Goal: Task Accomplishment & Management: Manage account settings

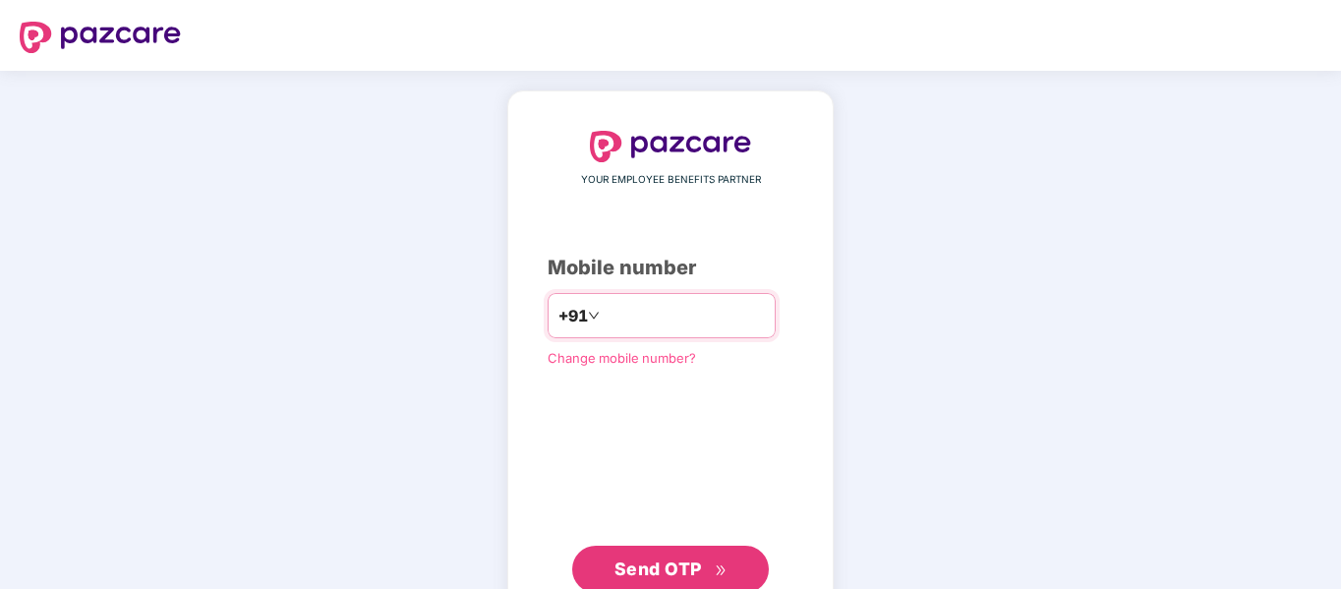
type input "**********"
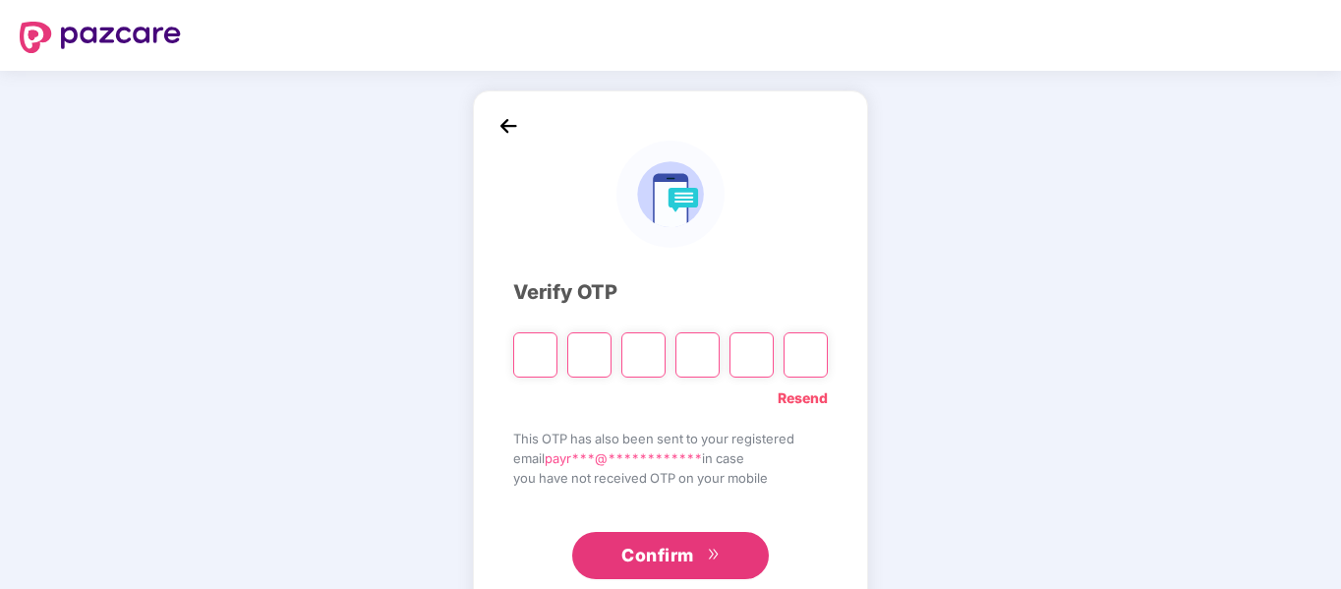
type input "*"
click at [646, 365] on input "*" at bounding box center [643, 354] width 44 height 45
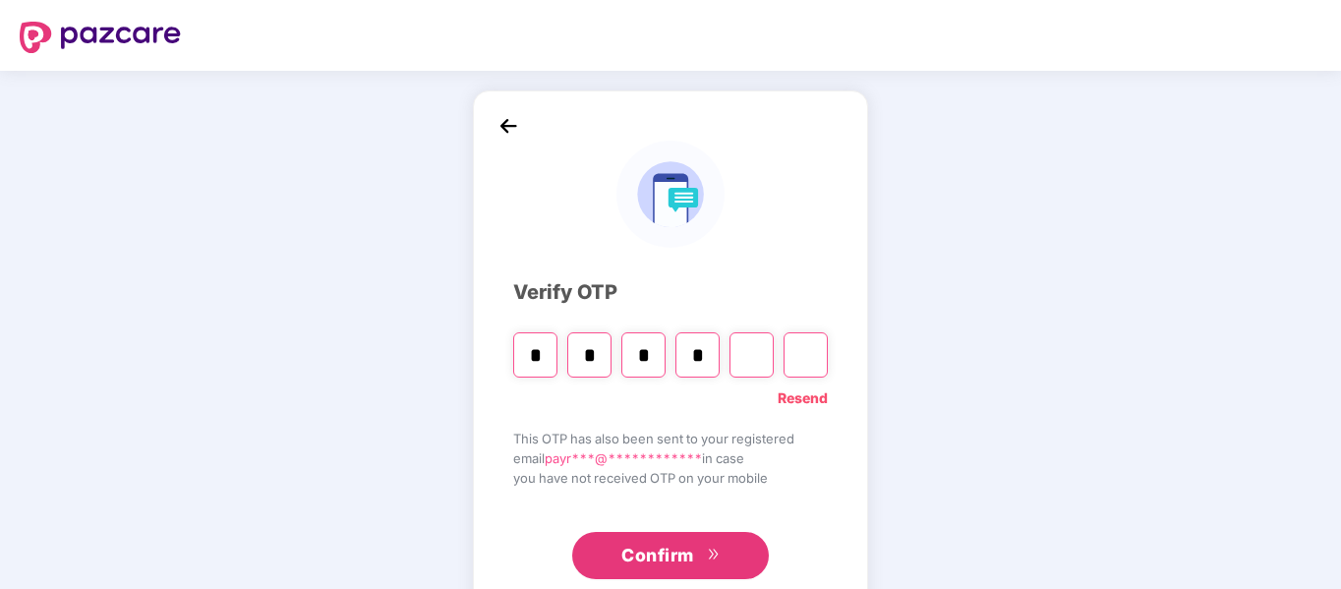
click at [646, 365] on input "*" at bounding box center [643, 354] width 44 height 45
click at [645, 363] on input "*" at bounding box center [643, 354] width 44 height 45
type input "*"
click at [654, 339] on input "*" at bounding box center [643, 354] width 44 height 45
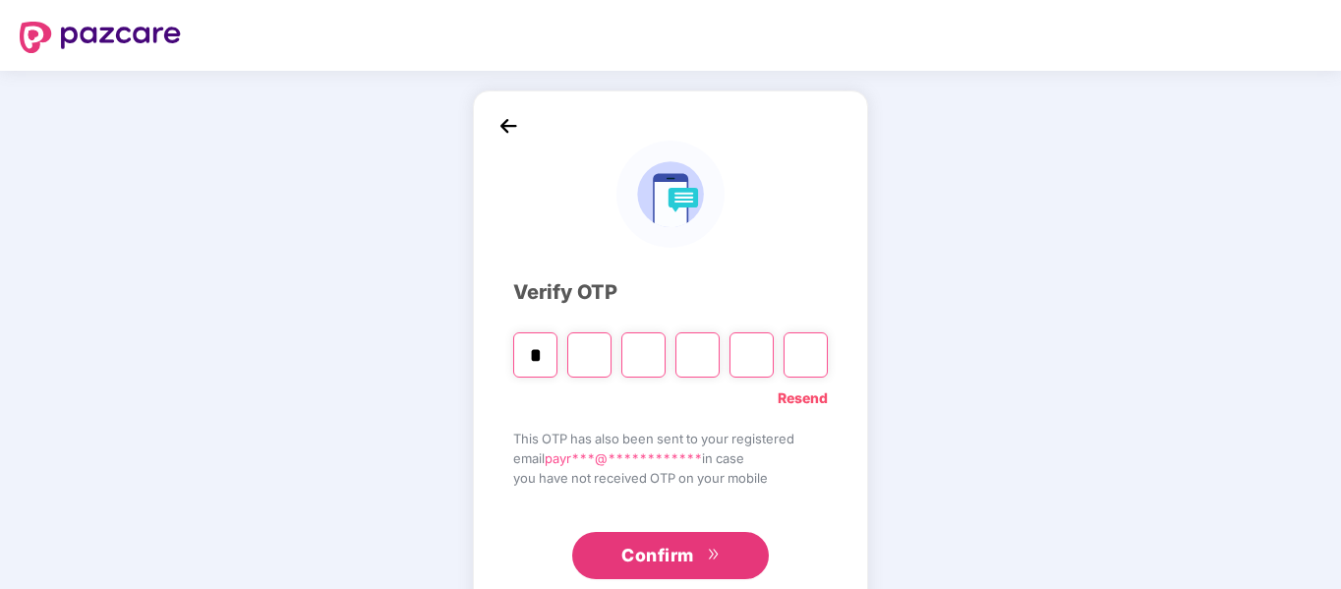
type input "*"
click at [514, 367] on input "*" at bounding box center [535, 354] width 44 height 45
type input "*"
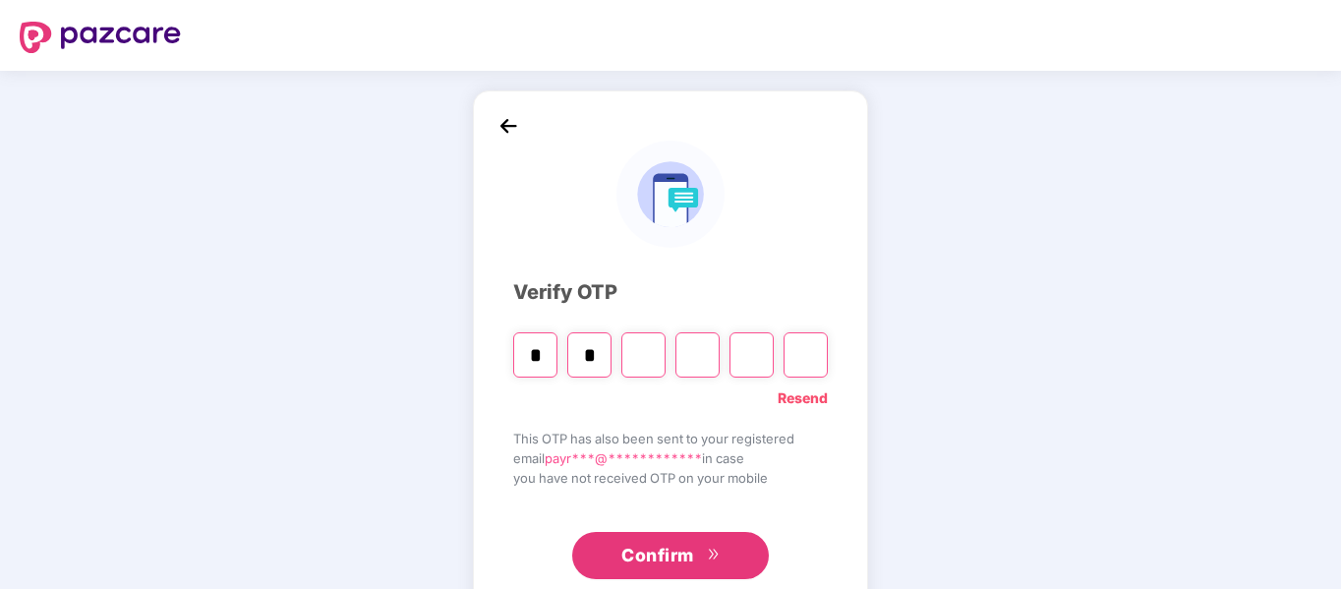
type input "*"
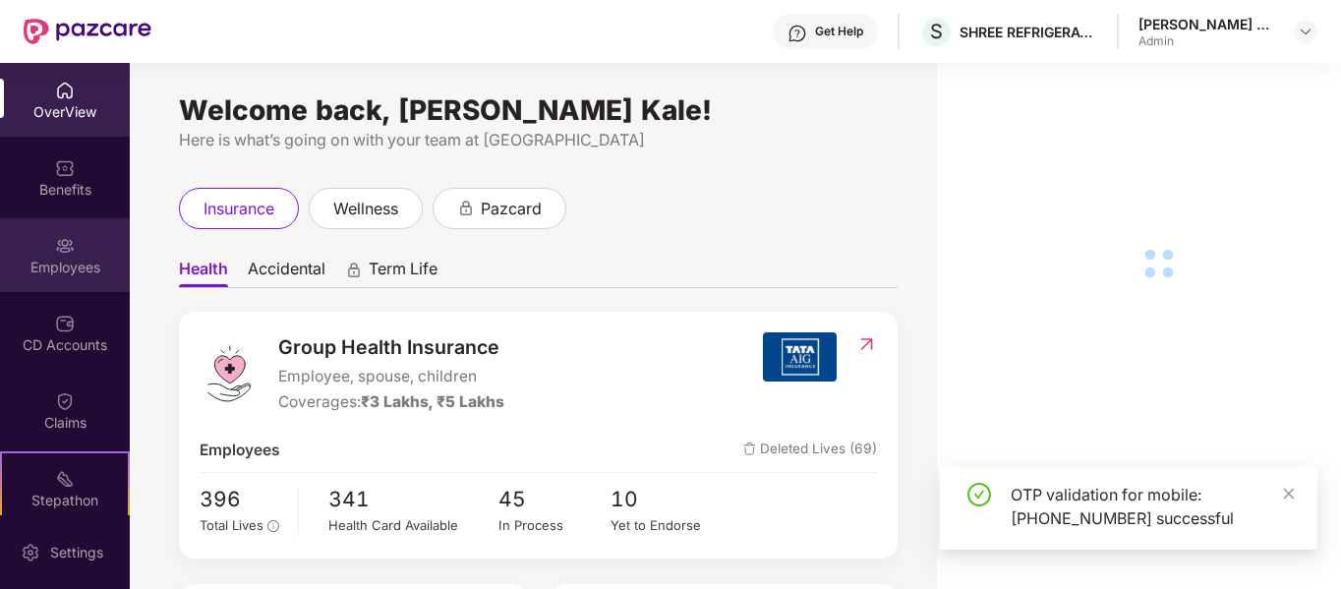
click at [55, 234] on div at bounding box center [65, 244] width 20 height 20
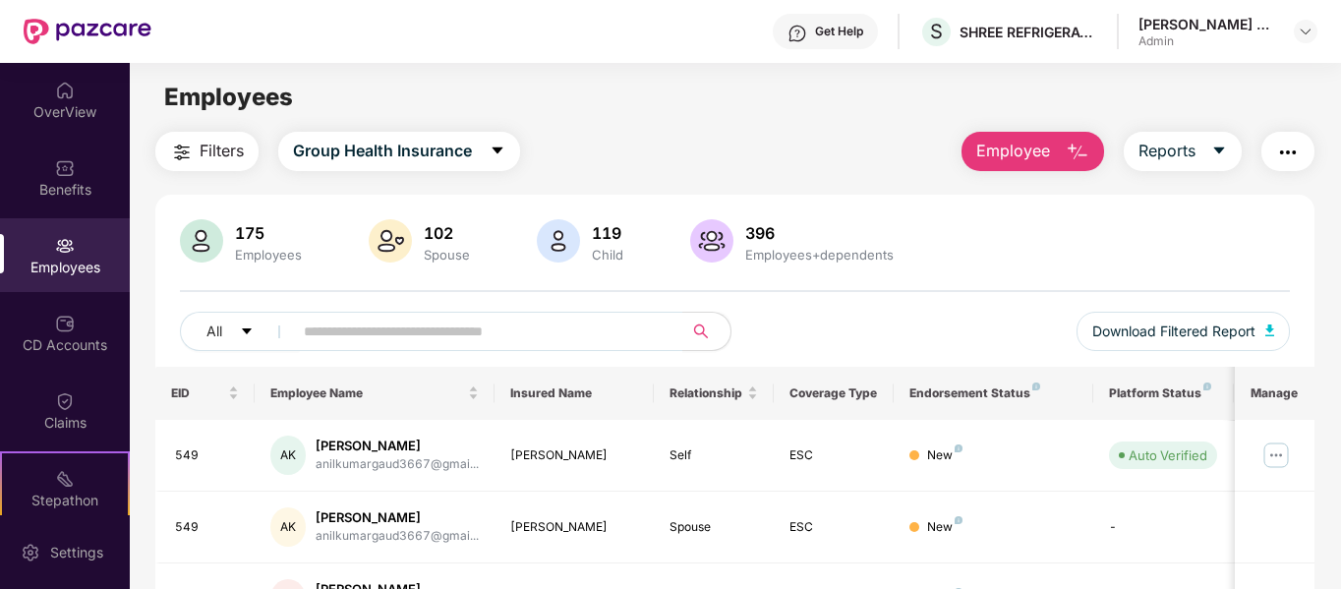
click at [1032, 148] on span "Employee" at bounding box center [1013, 151] width 74 height 25
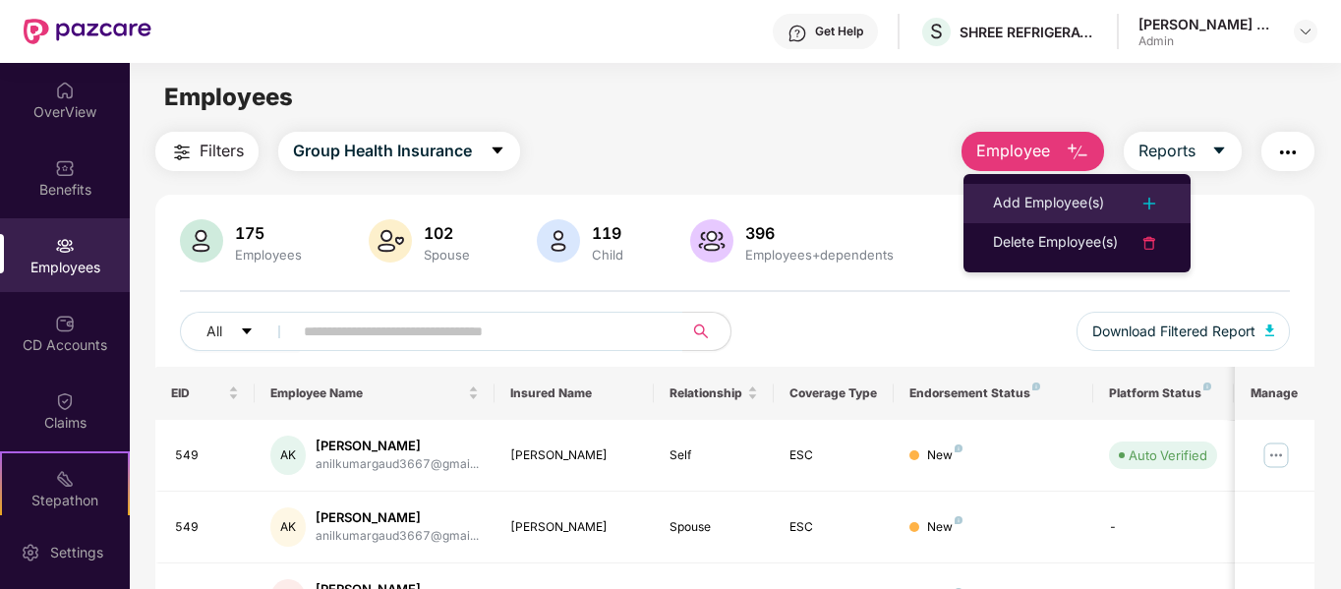
click at [1029, 203] on div "Add Employee(s)" at bounding box center [1048, 204] width 111 height 24
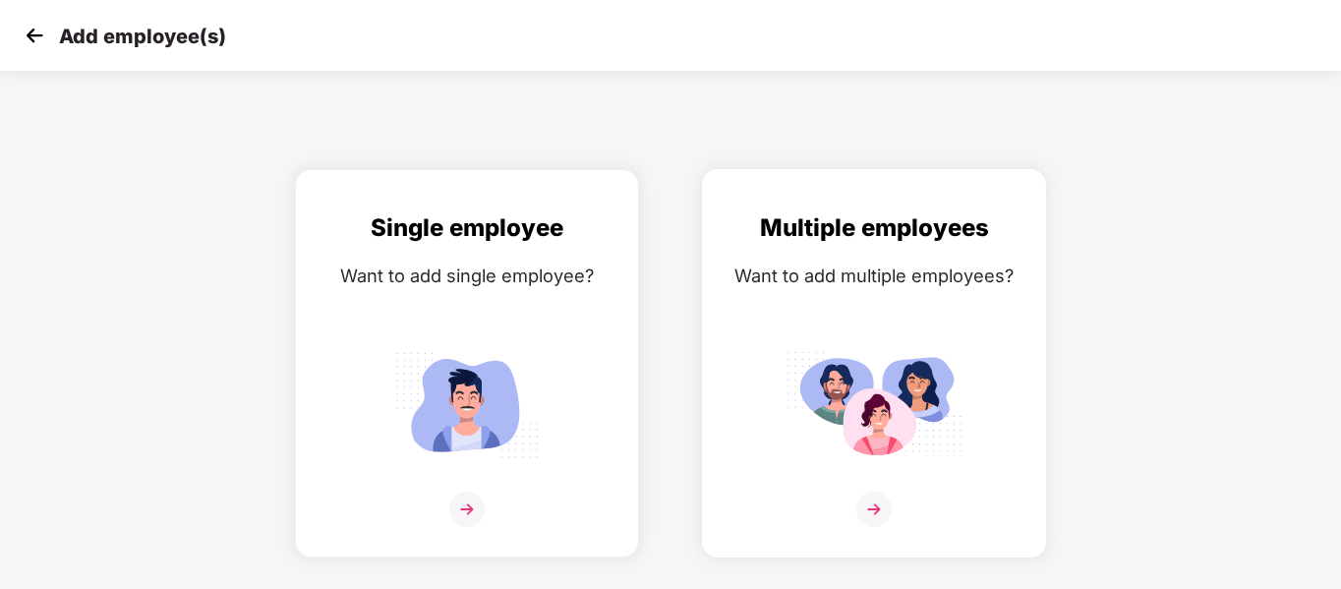
click at [868, 514] on img at bounding box center [873, 509] width 35 height 35
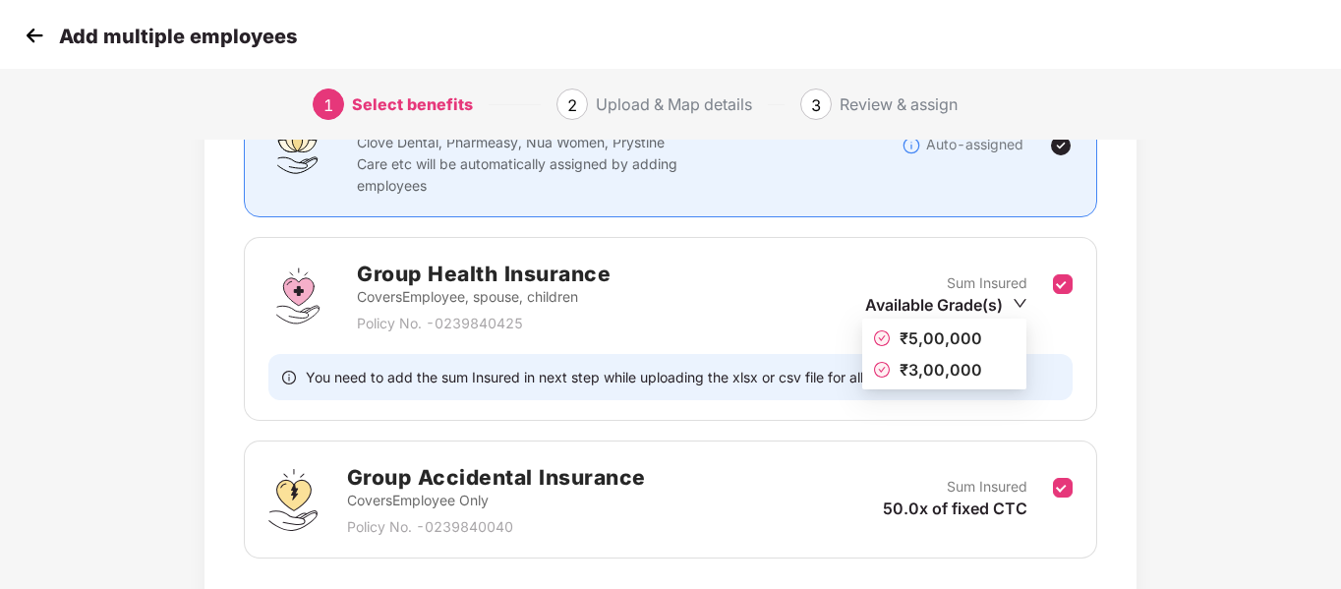
scroll to position [341, 0]
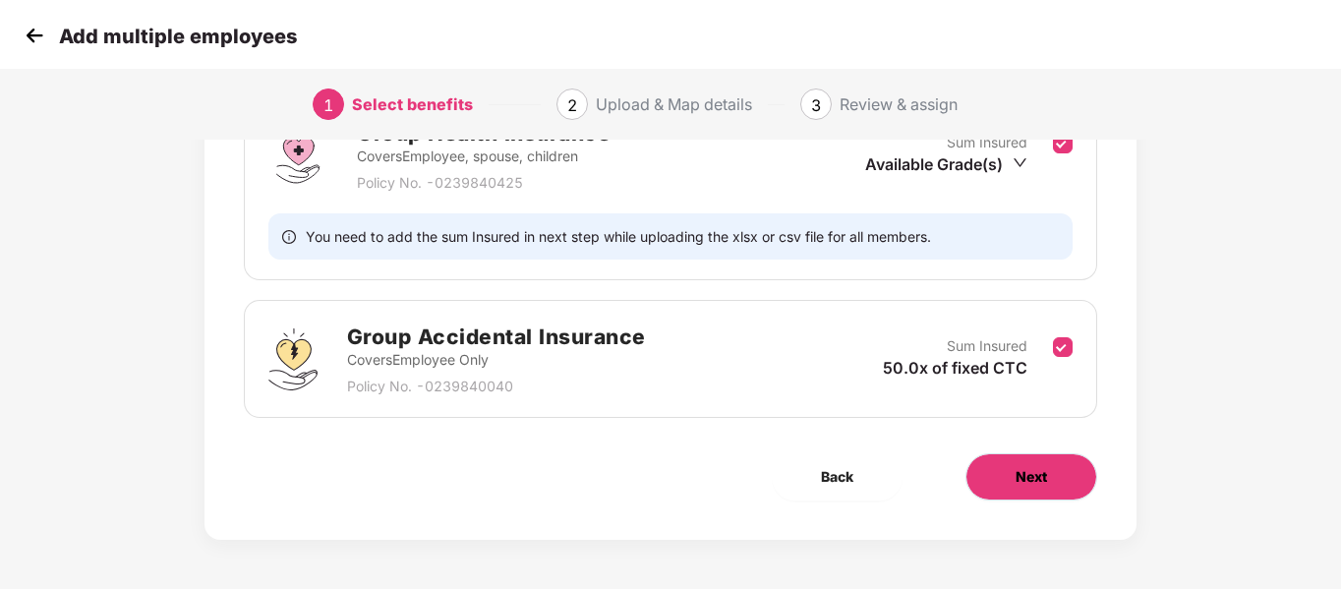
click at [1023, 485] on span "Next" at bounding box center [1031, 477] width 31 height 22
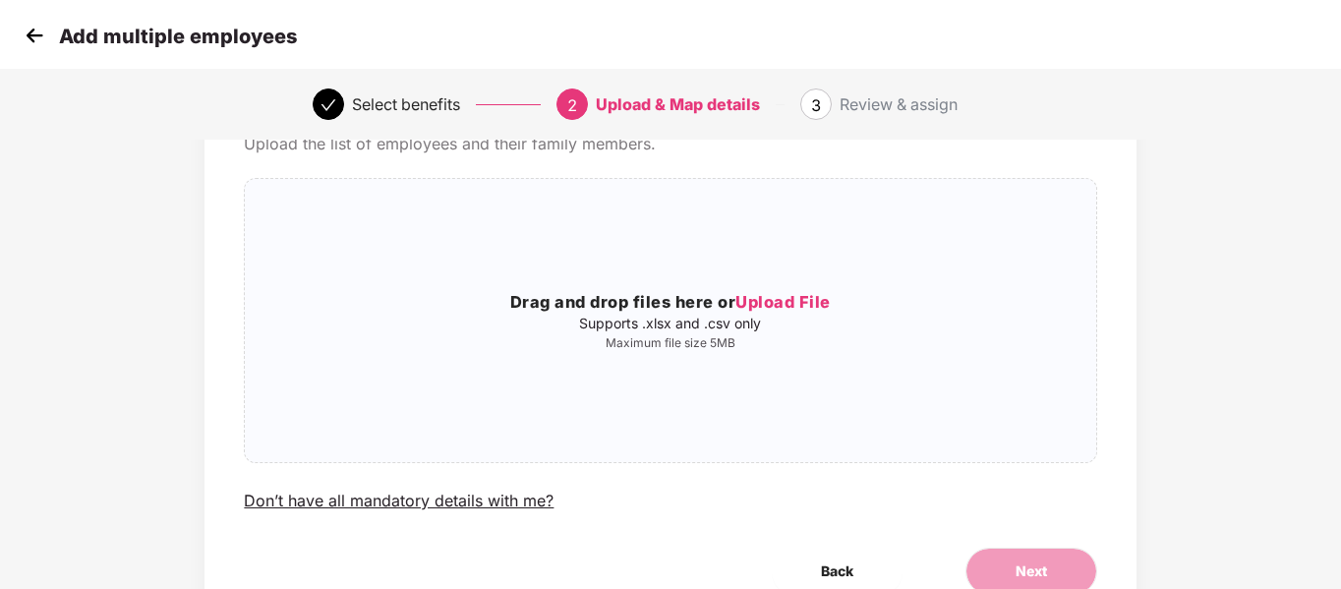
scroll to position [201, 0]
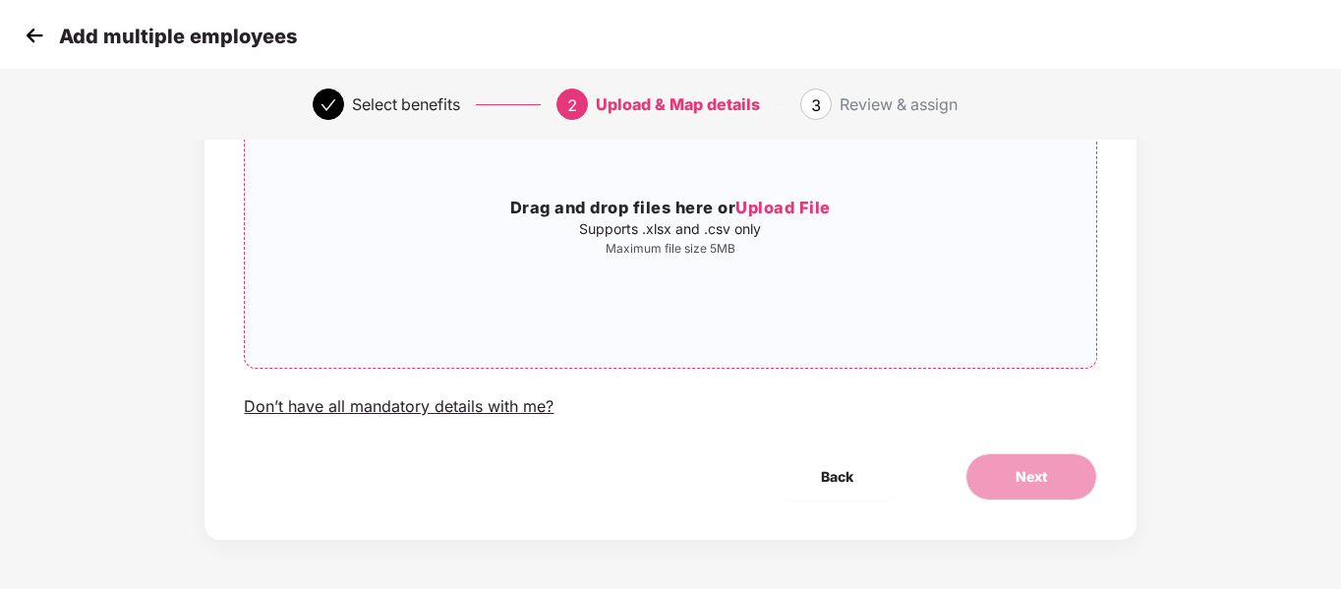
click at [784, 209] on span "Upload File" at bounding box center [782, 208] width 95 height 20
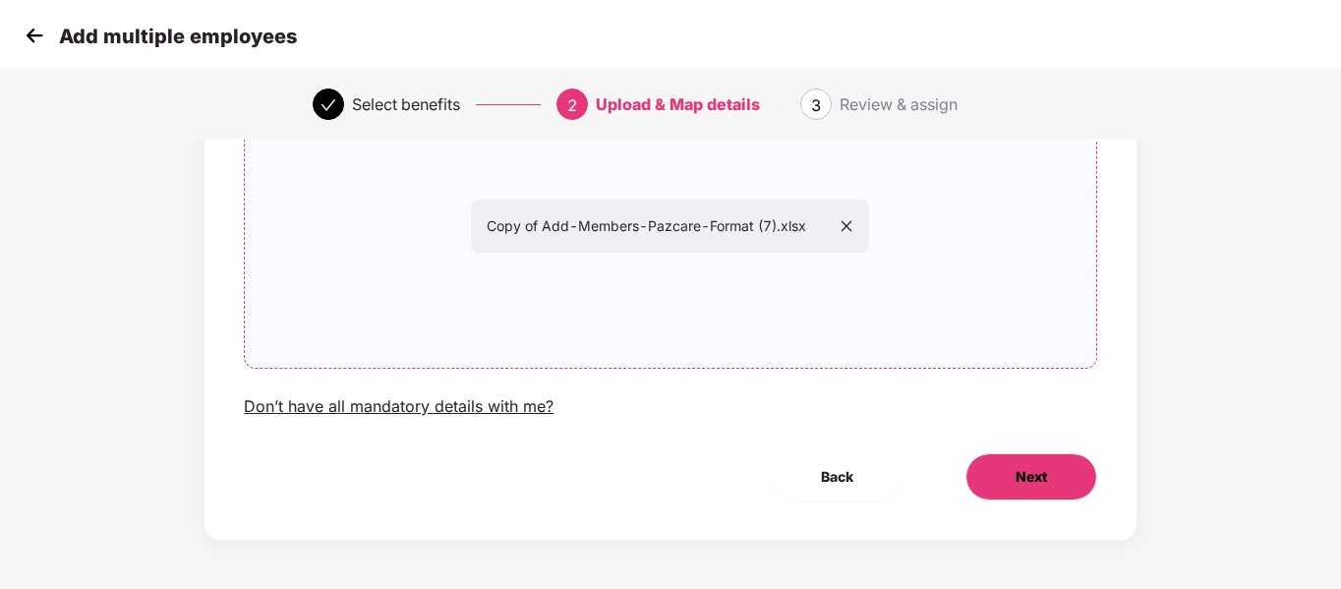
click at [1034, 487] on span "Next" at bounding box center [1031, 477] width 31 height 22
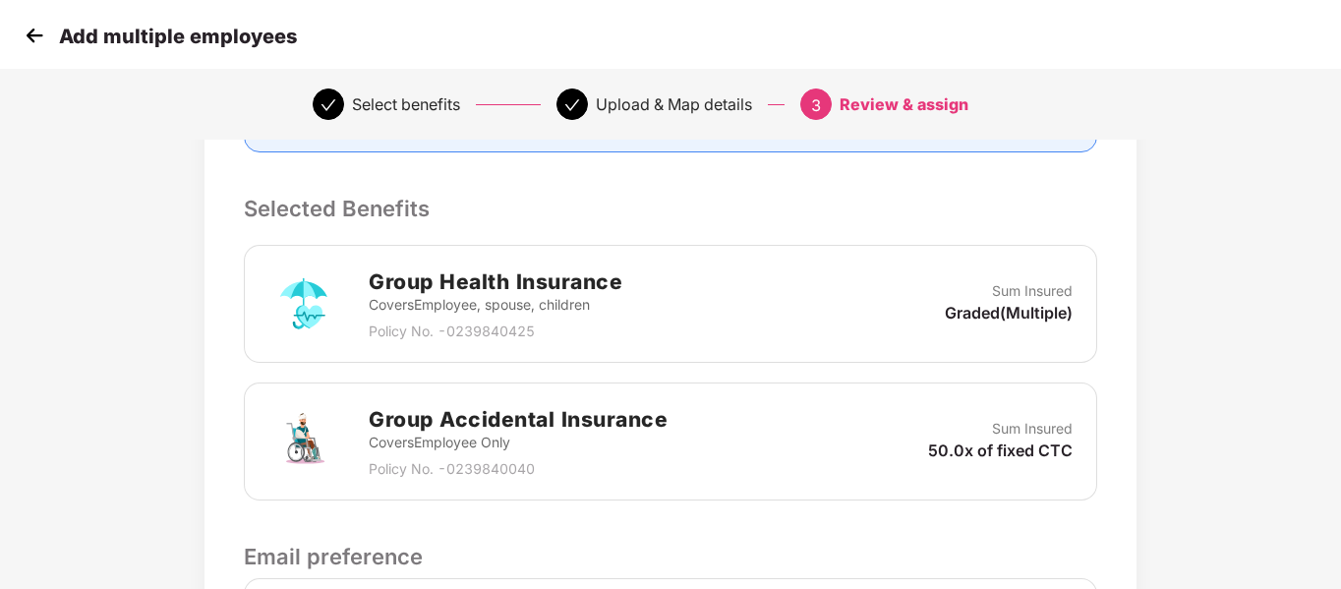
scroll to position [667, 0]
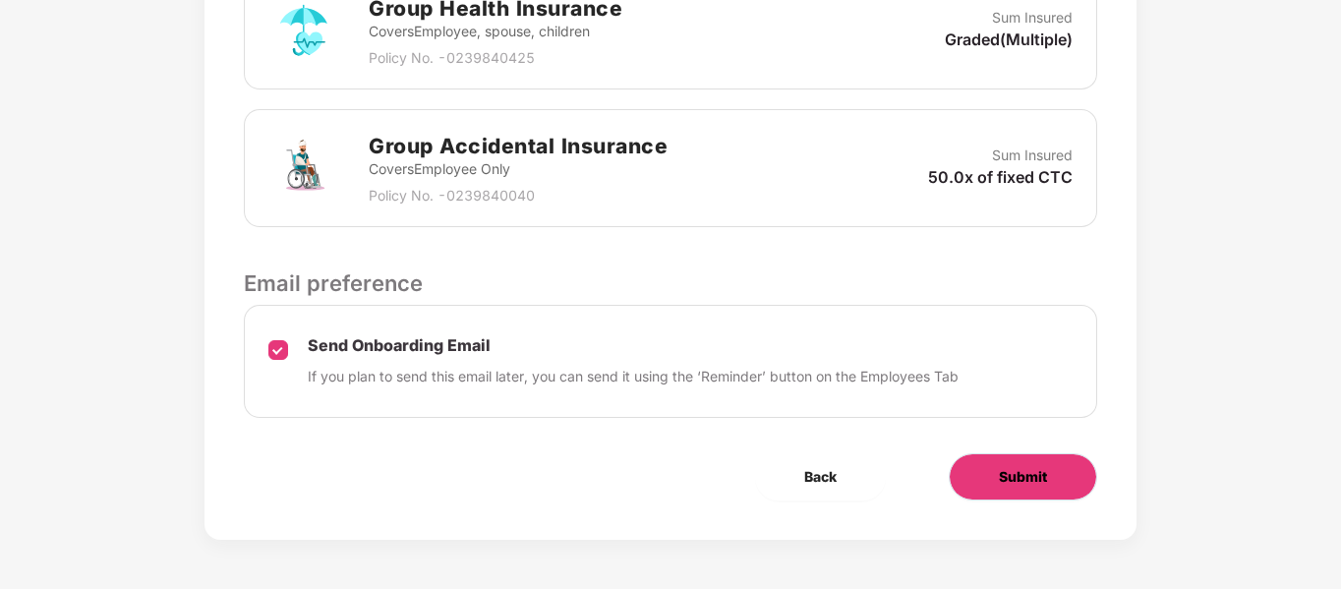
click at [1010, 473] on span "Submit" at bounding box center [1023, 477] width 48 height 22
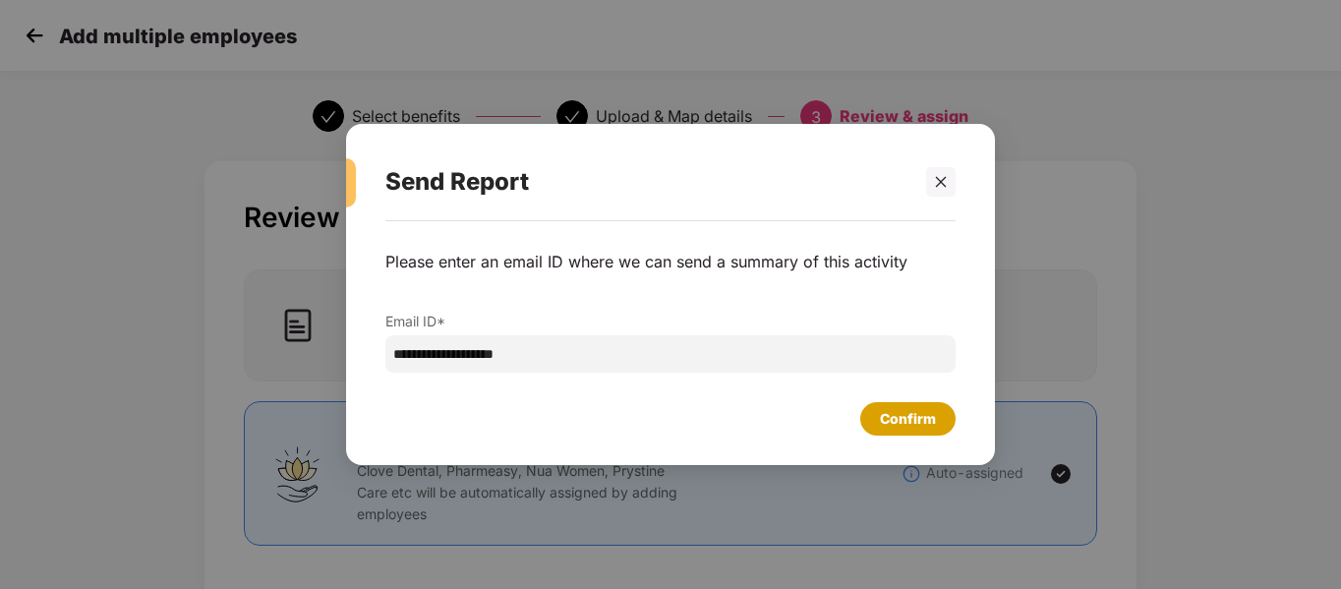
click at [896, 415] on div "Confirm" at bounding box center [908, 419] width 56 height 22
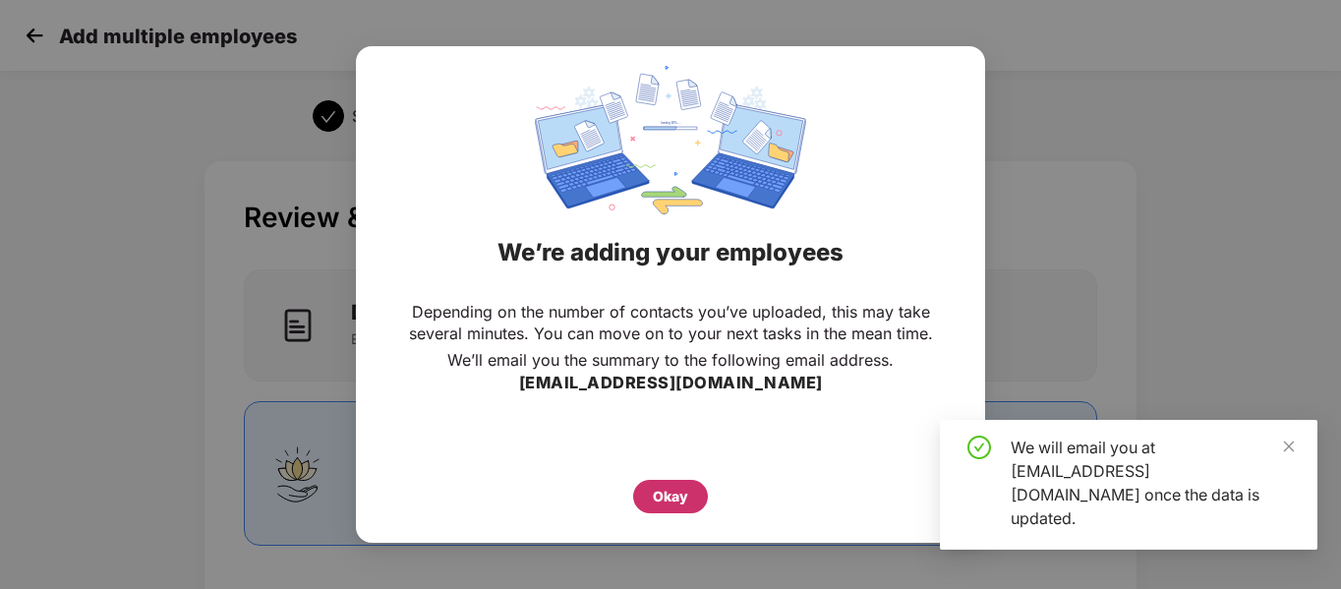
click at [661, 509] on div "Okay" at bounding box center [670, 496] width 75 height 33
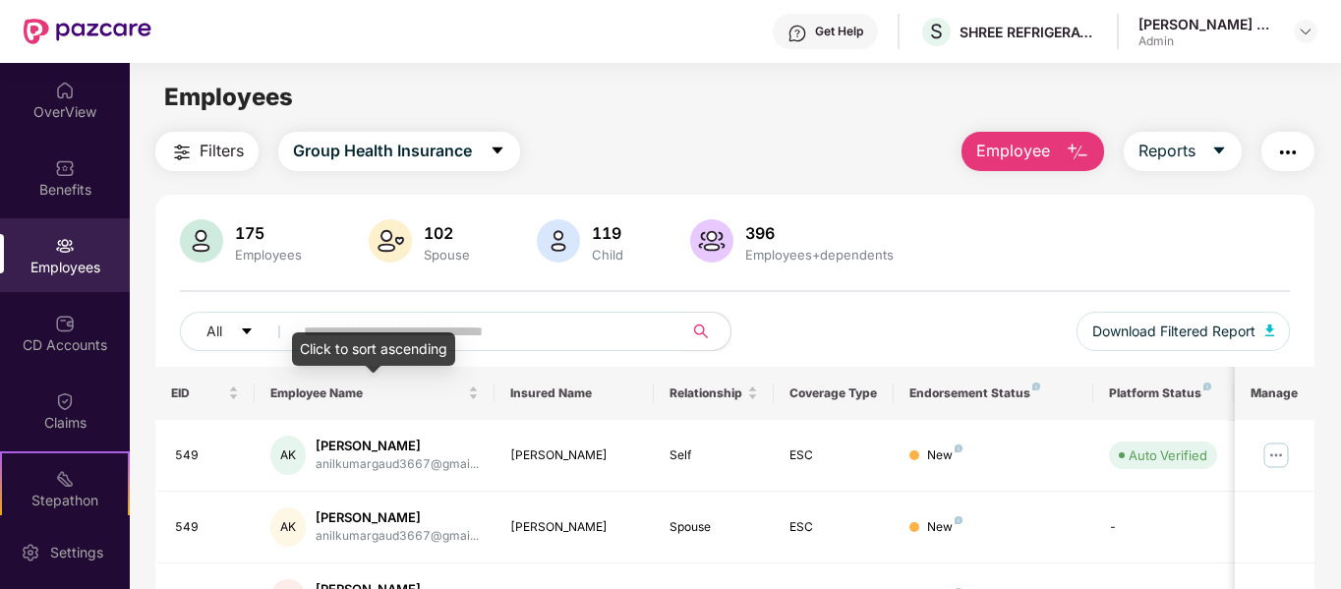
click at [402, 349] on div "Click to sort ascending" at bounding box center [373, 348] width 163 height 33
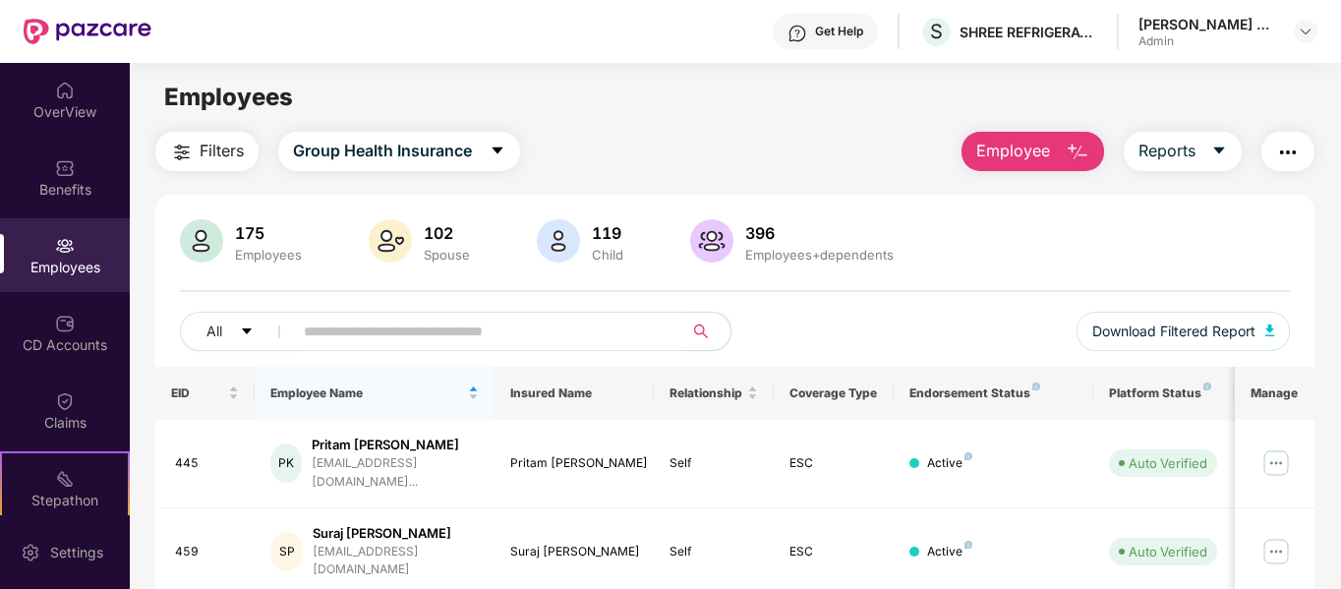
click at [376, 242] on img at bounding box center [390, 240] width 43 height 43
click at [377, 333] on input "text" at bounding box center [480, 331] width 353 height 29
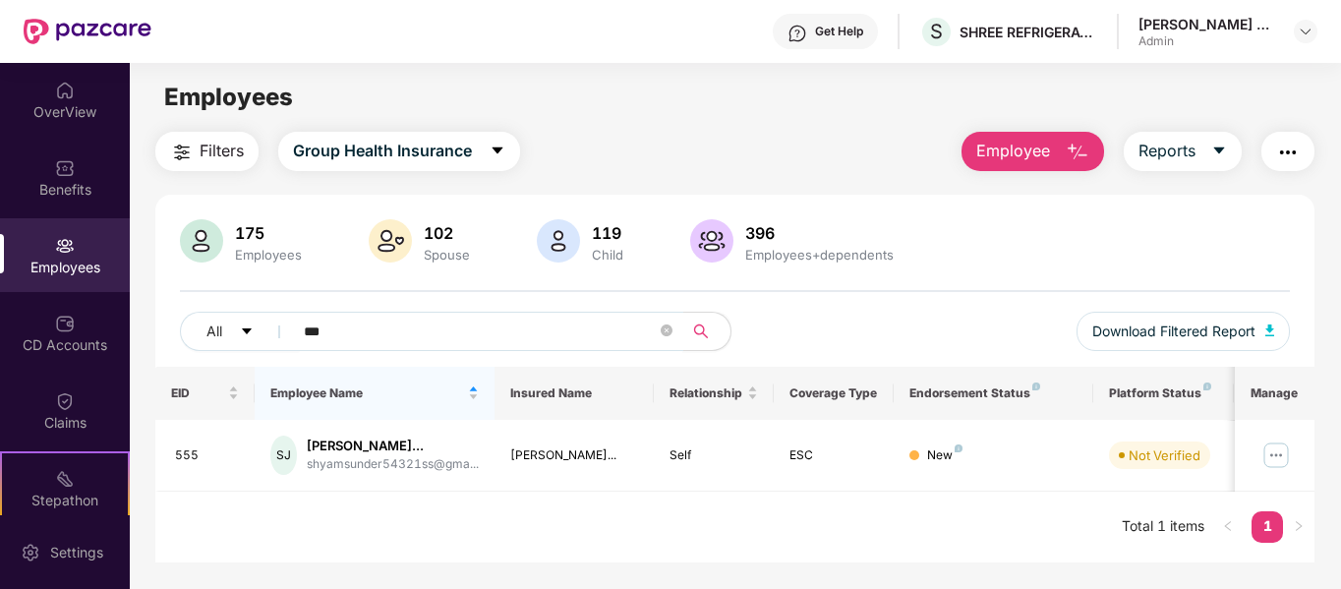
type input "***"
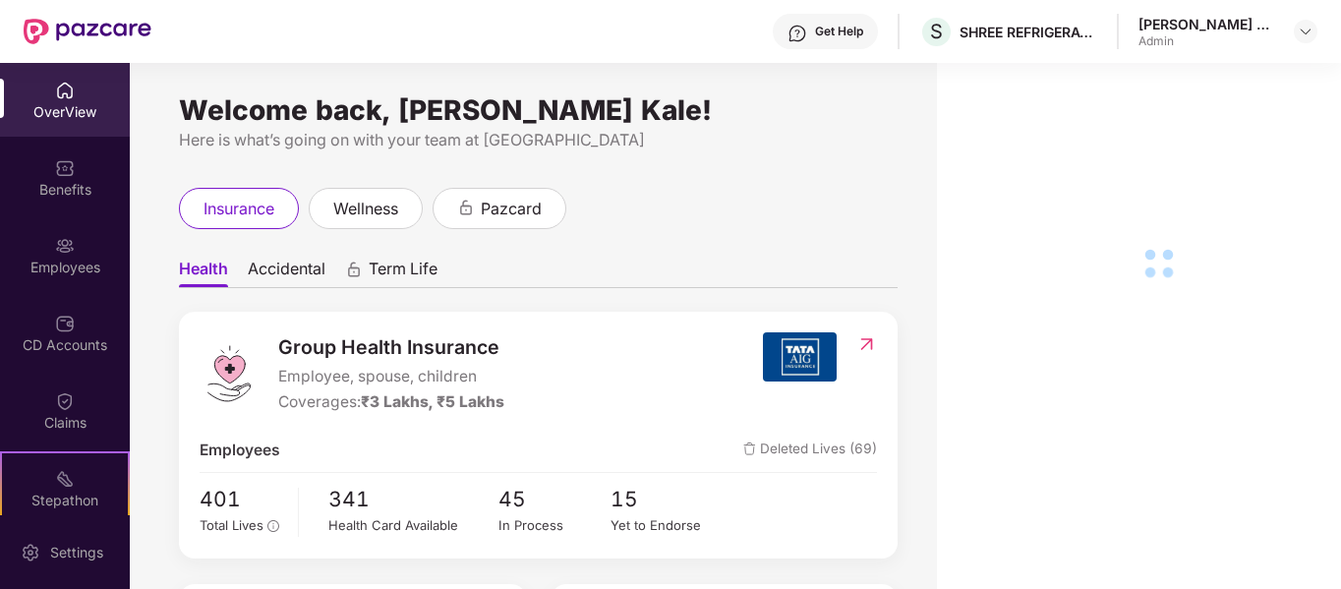
click at [81, 252] on div "Employees" at bounding box center [65, 255] width 130 height 74
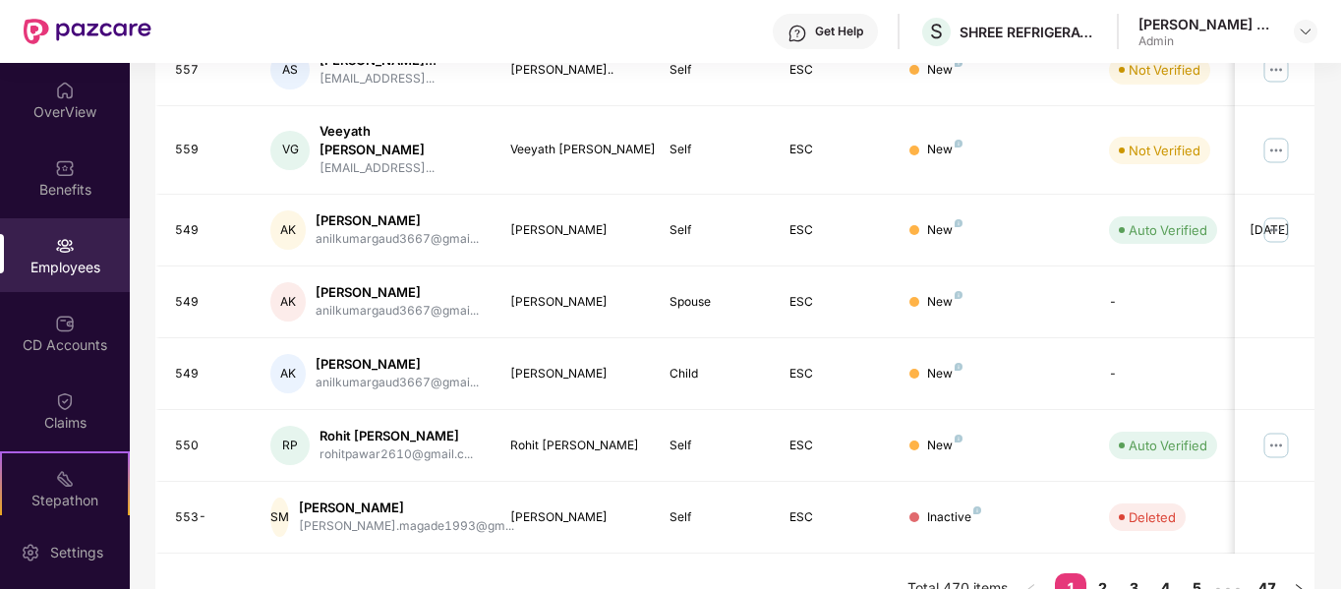
scroll to position [653, 0]
click at [1109, 572] on link "2" at bounding box center [1101, 586] width 31 height 29
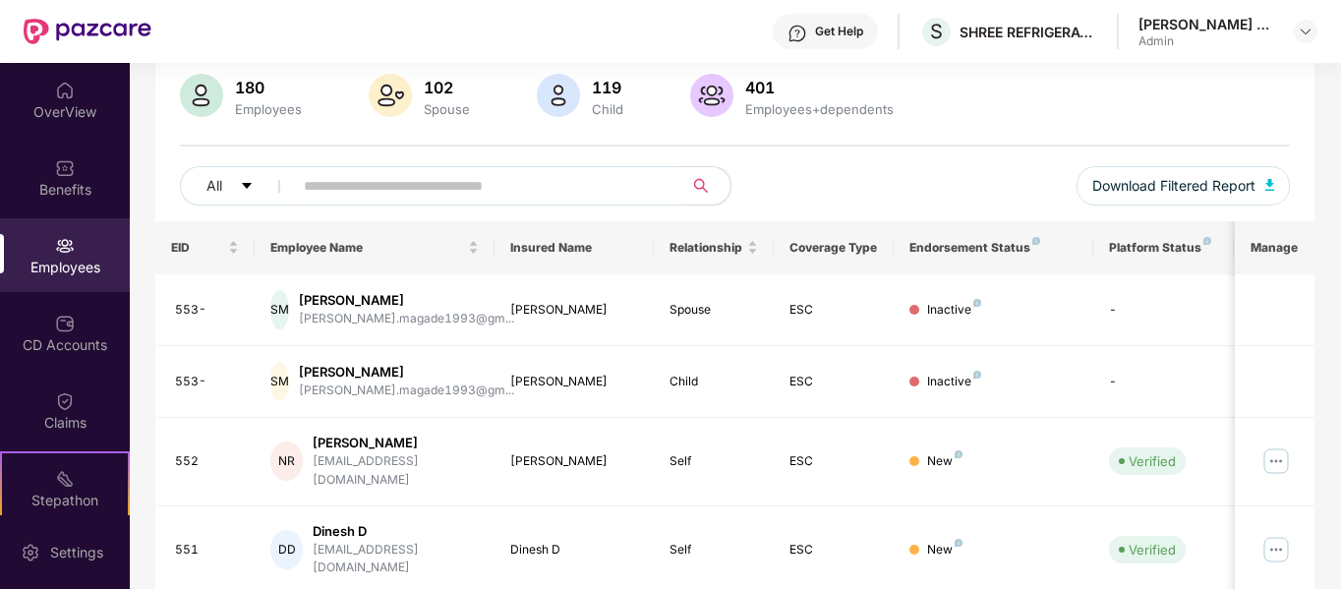
scroll to position [128, 0]
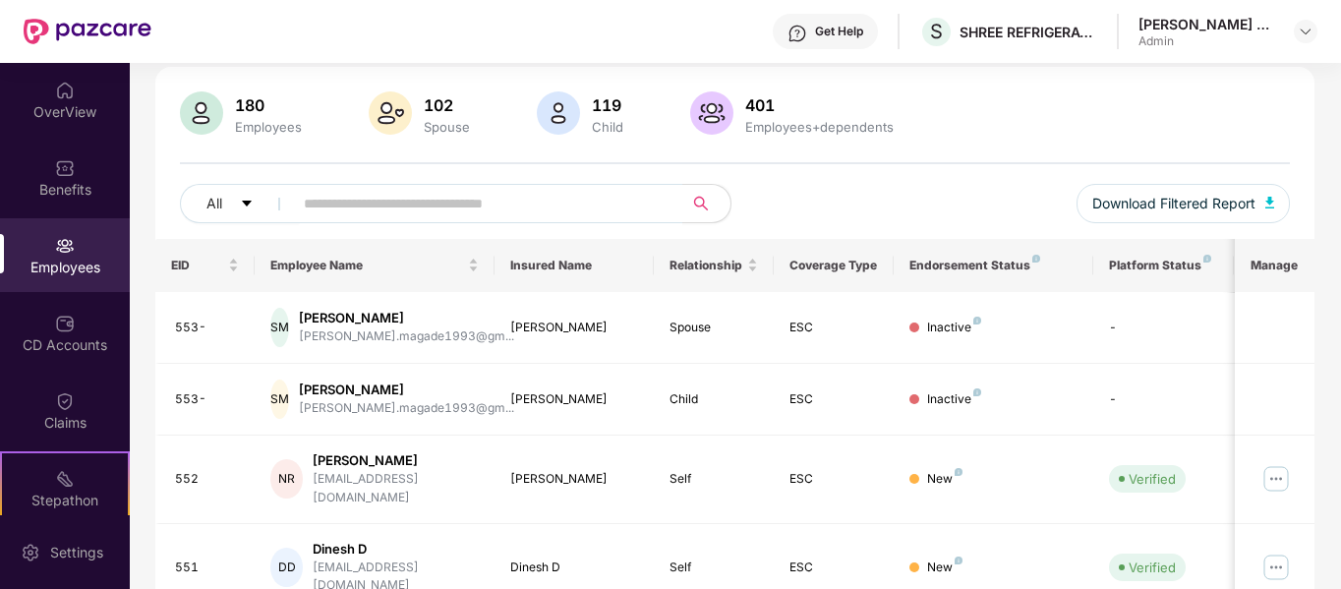
click at [439, 119] on div "Spouse" at bounding box center [447, 127] width 54 height 16
click at [602, 105] on div "119" at bounding box center [607, 105] width 39 height 20
click at [254, 132] on div "Employees" at bounding box center [268, 127] width 75 height 16
click at [80, 178] on div "Benefits" at bounding box center [65, 178] width 130 height 74
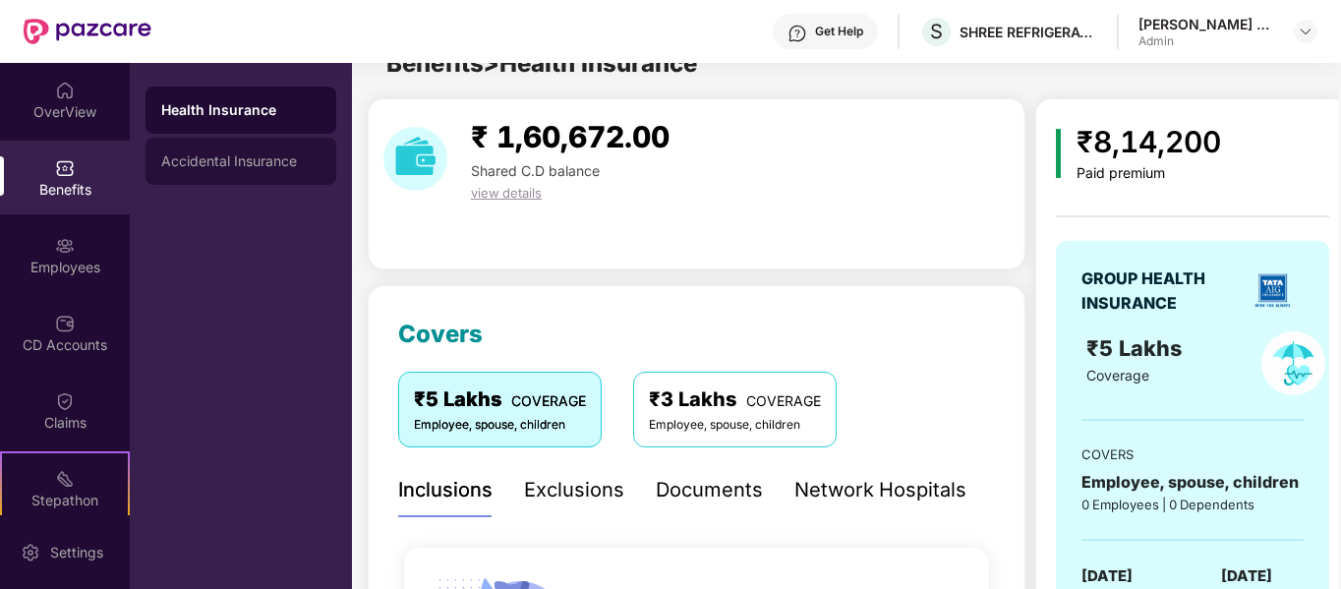
scroll to position [128, 0]
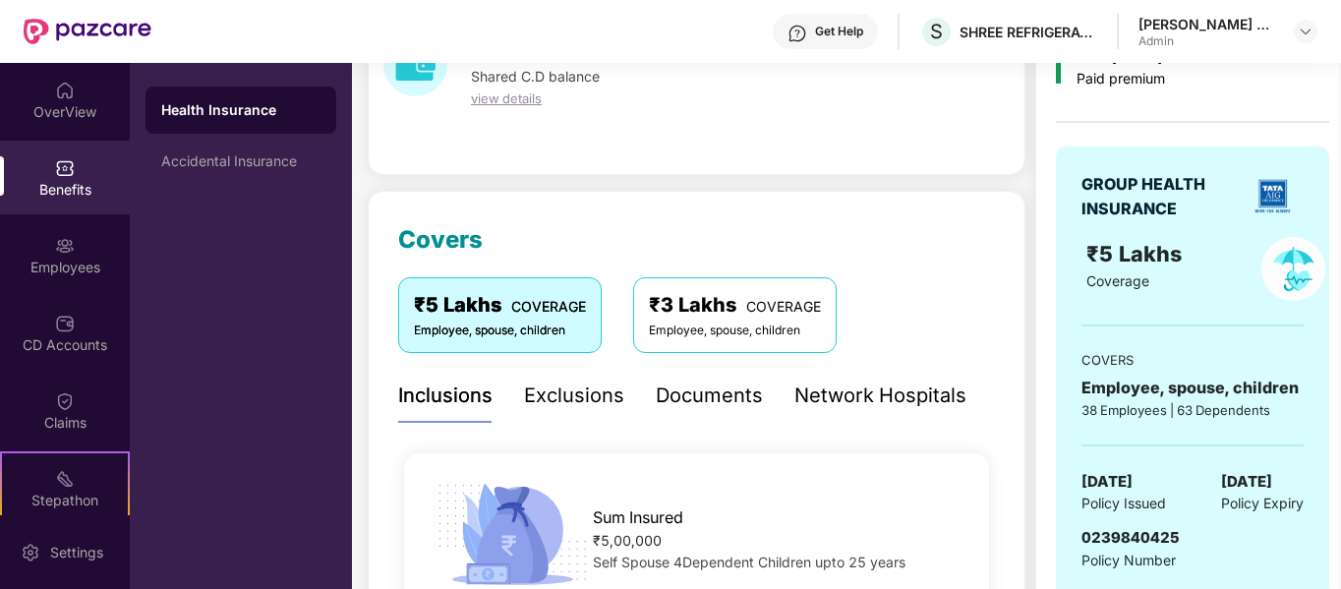
click at [208, 125] on div "Health Insurance" at bounding box center [240, 110] width 191 height 47
click at [79, 281] on div "Employees" at bounding box center [65, 255] width 130 height 74
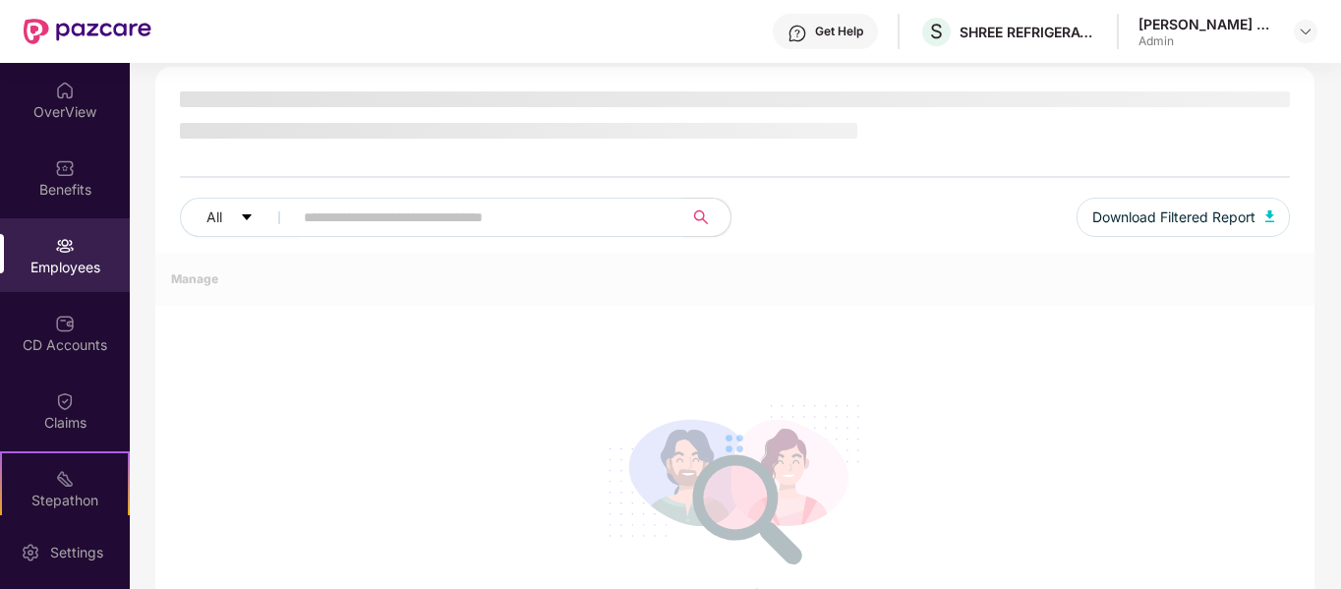
scroll to position [128, 0]
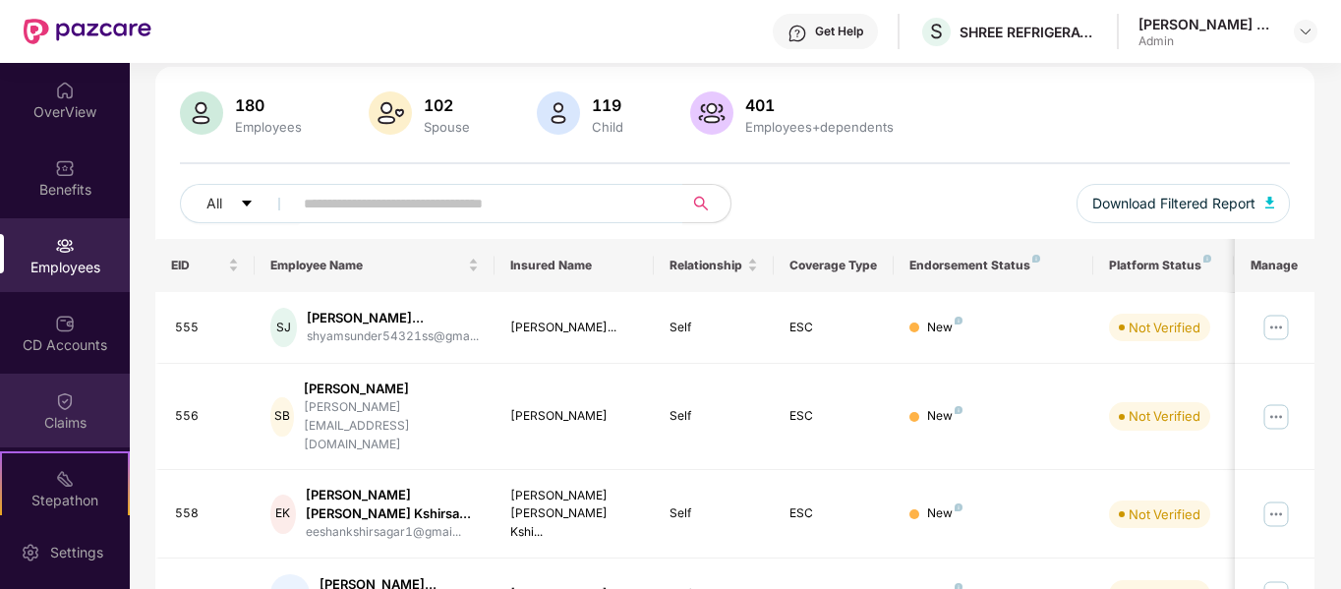
click at [76, 404] on div "Claims" at bounding box center [65, 411] width 130 height 74
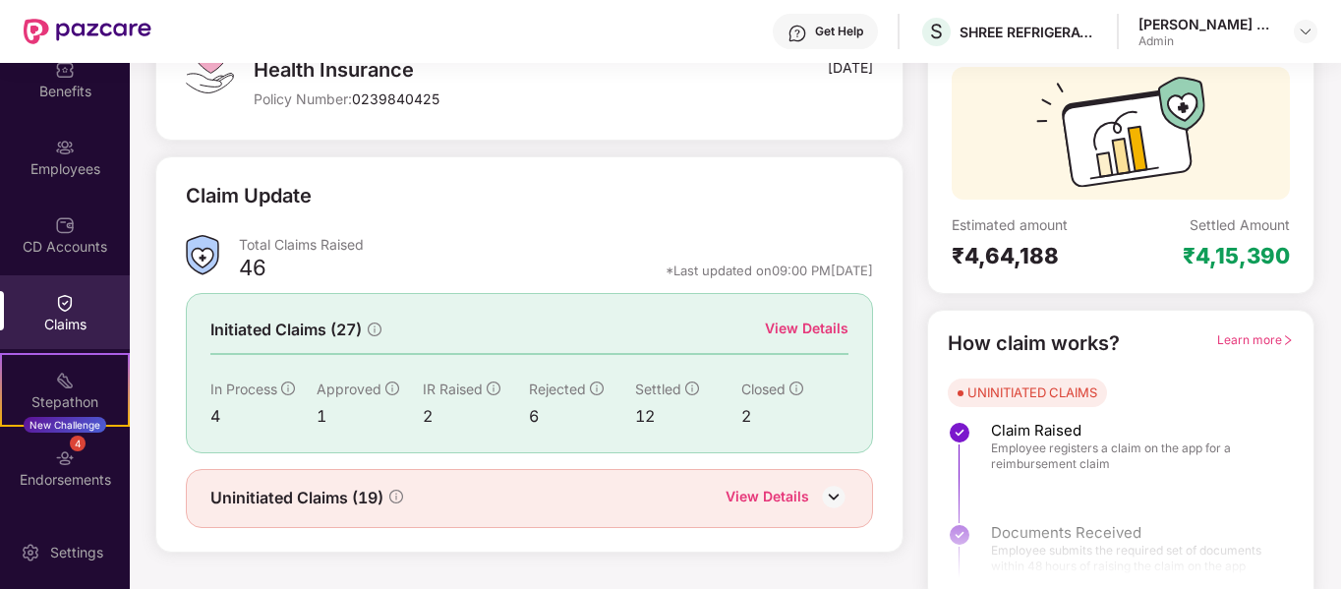
scroll to position [181, 0]
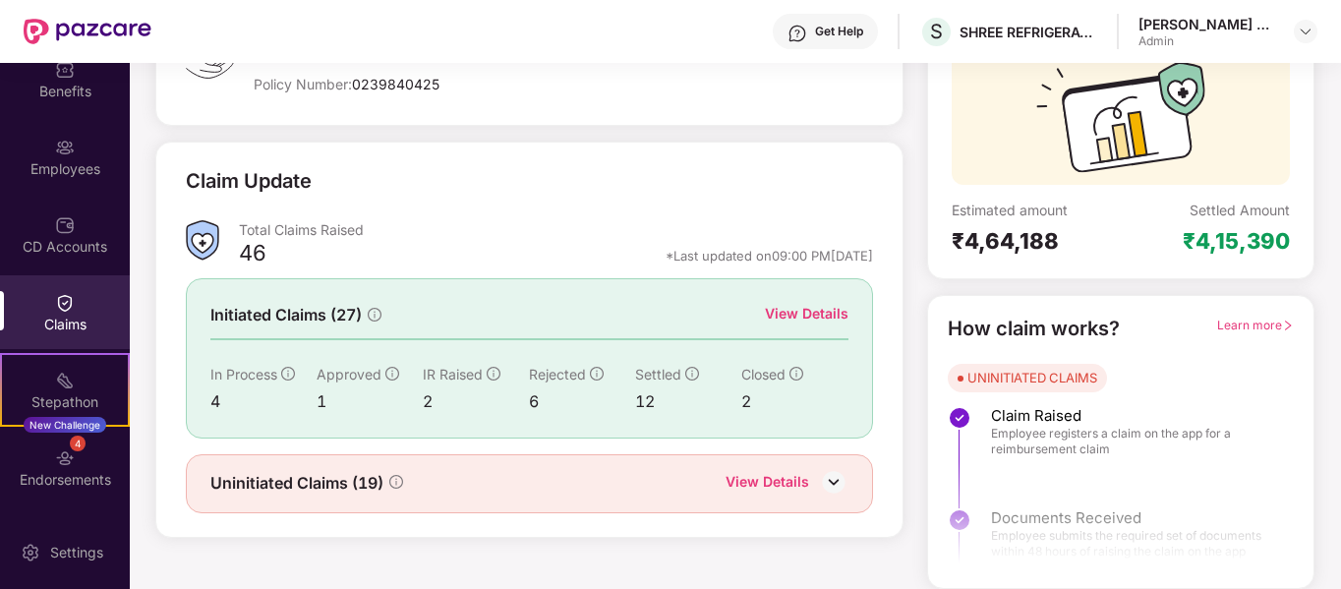
click at [1251, 319] on span "Learn more" at bounding box center [1255, 325] width 77 height 15
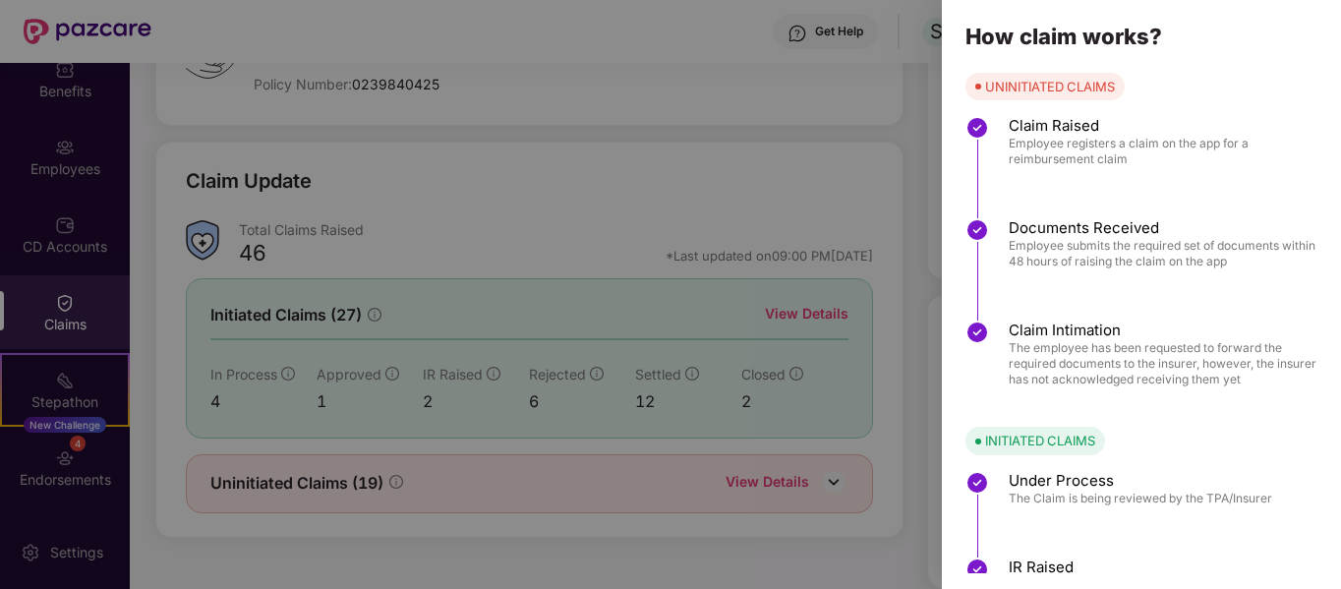
click at [582, 222] on div at bounding box center [670, 294] width 1341 height 589
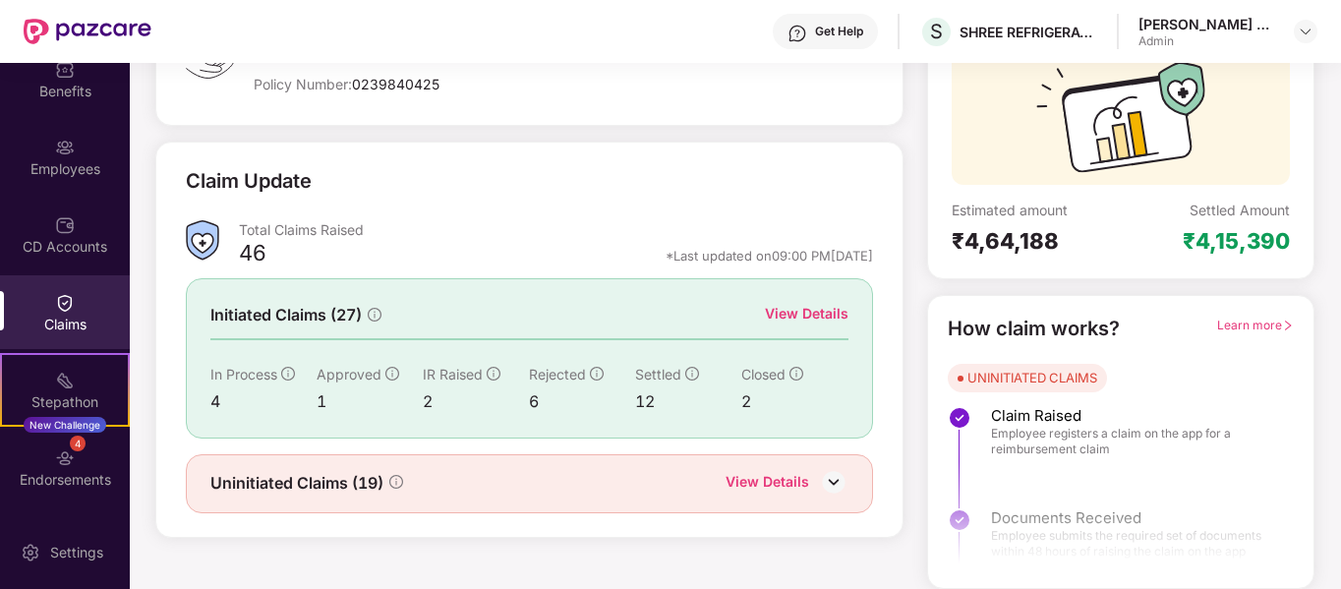
click at [333, 490] on span "Uninitiated Claims (19)" at bounding box center [296, 483] width 173 height 25
click at [768, 478] on div "View Details" at bounding box center [768, 484] width 84 height 26
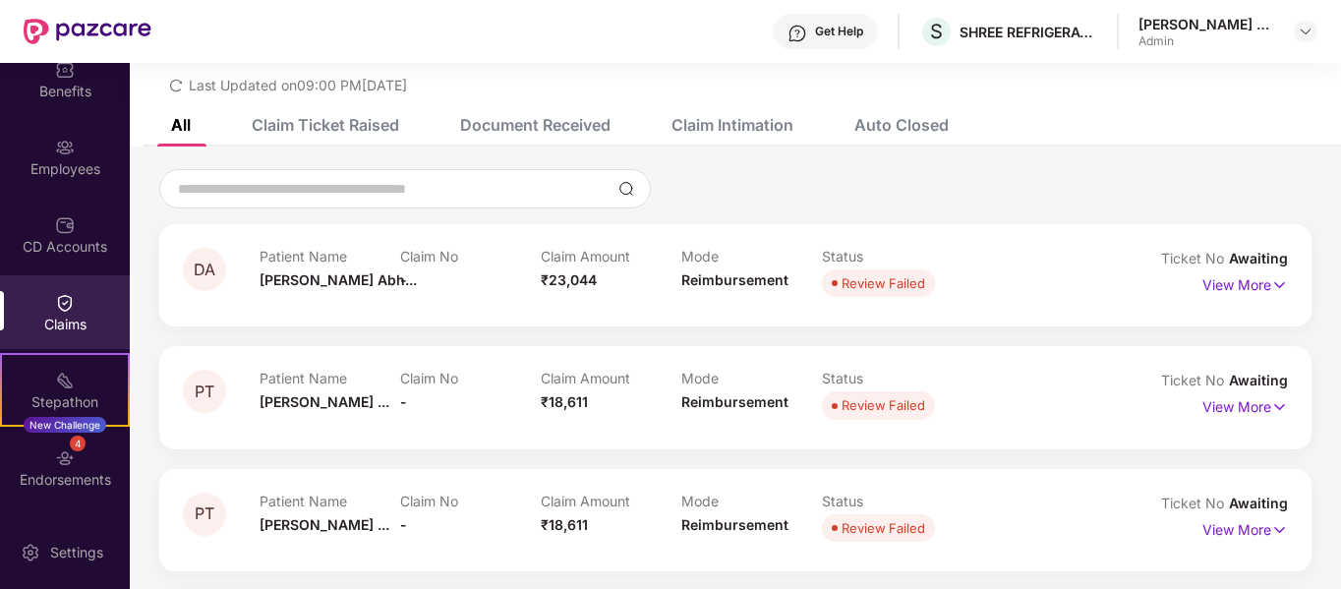
scroll to position [181, 0]
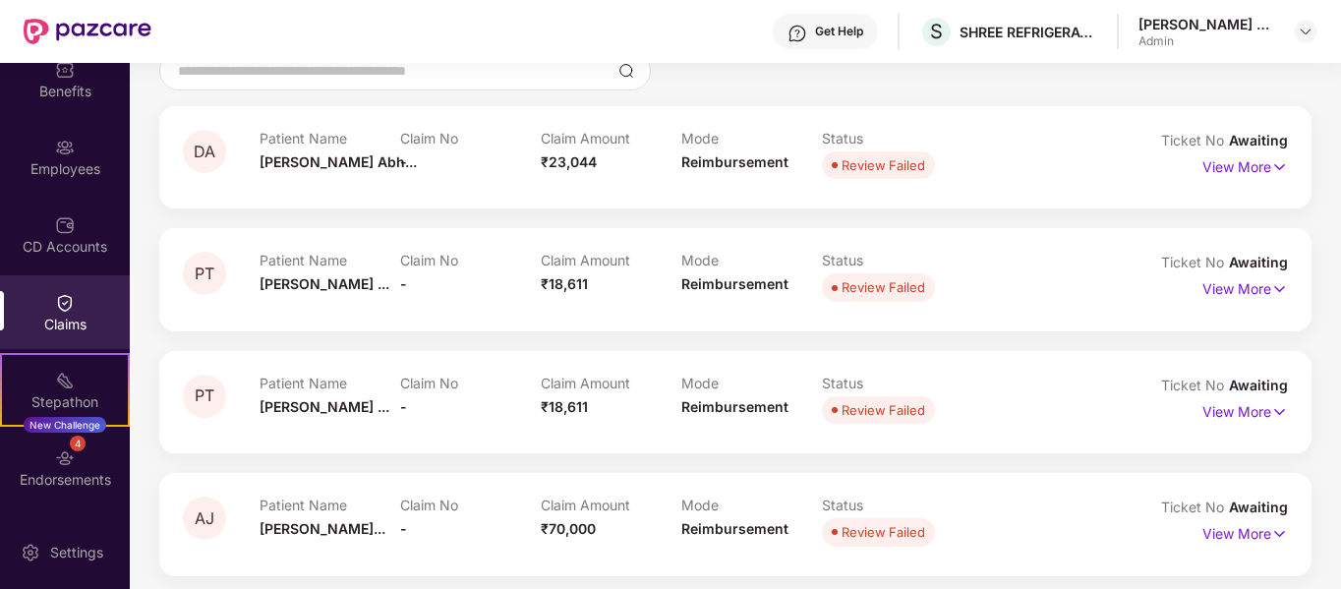
click at [305, 170] on div "Patient Name Divyanshi Abh..." at bounding box center [330, 157] width 141 height 54
click at [1218, 277] on p "View More" at bounding box center [1245, 286] width 86 height 27
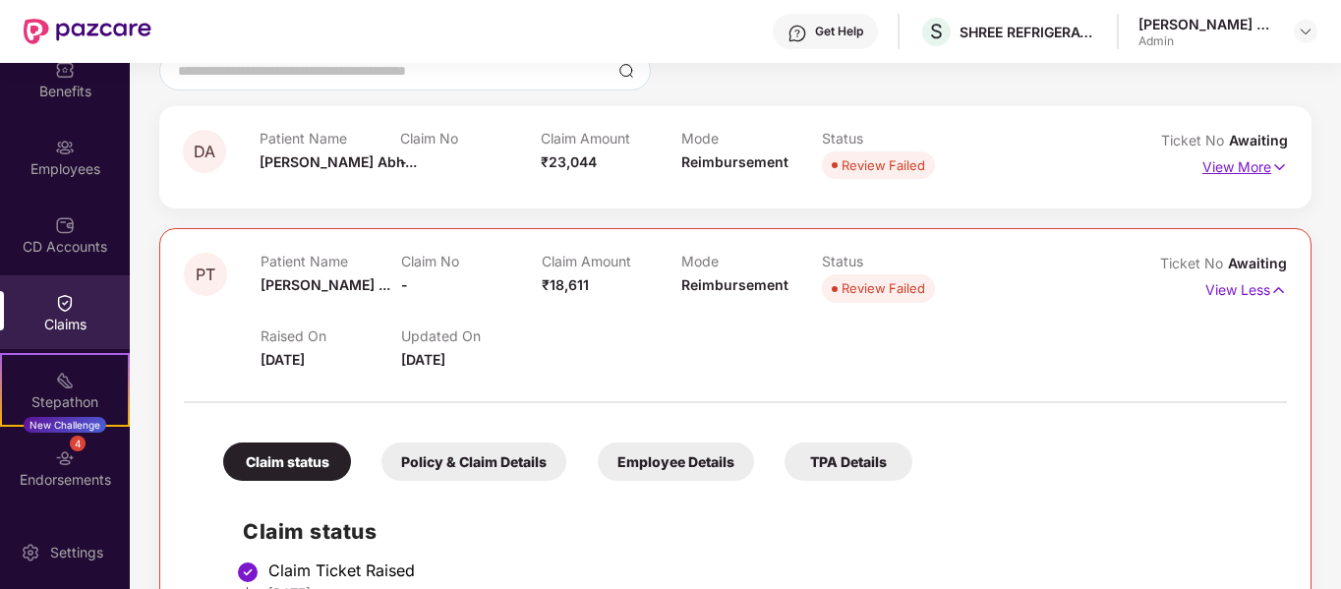
click at [1212, 177] on p "View More" at bounding box center [1245, 164] width 86 height 27
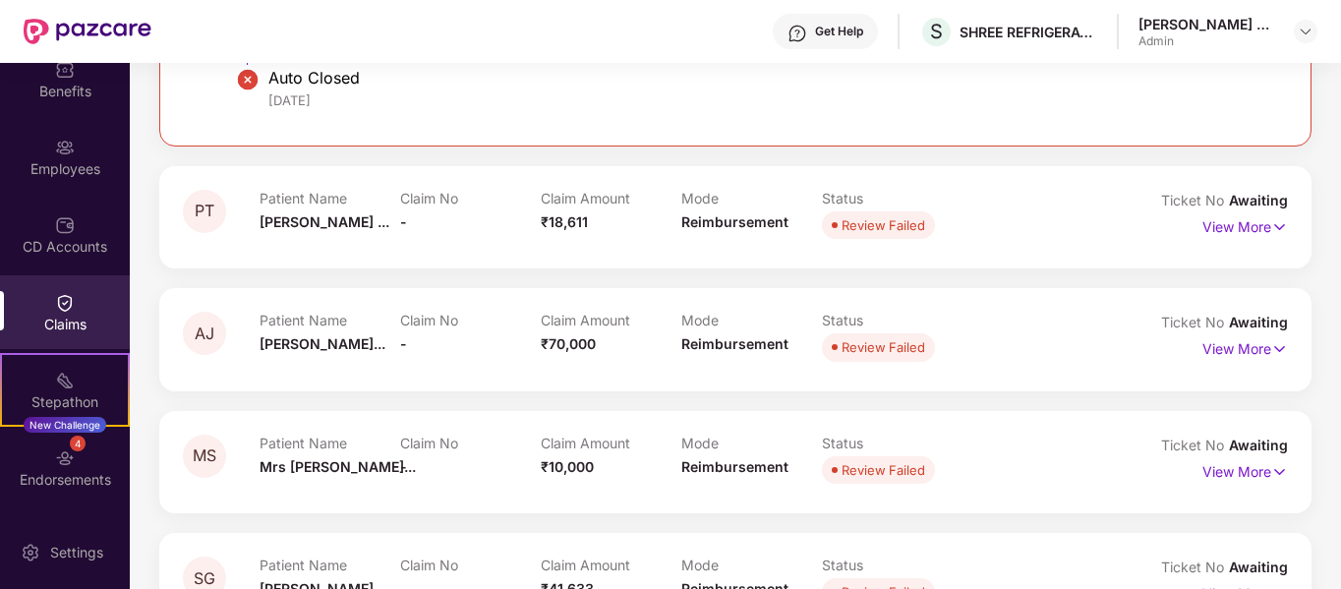
scroll to position [1164, 0]
click at [1234, 218] on p "View More" at bounding box center [1245, 222] width 86 height 27
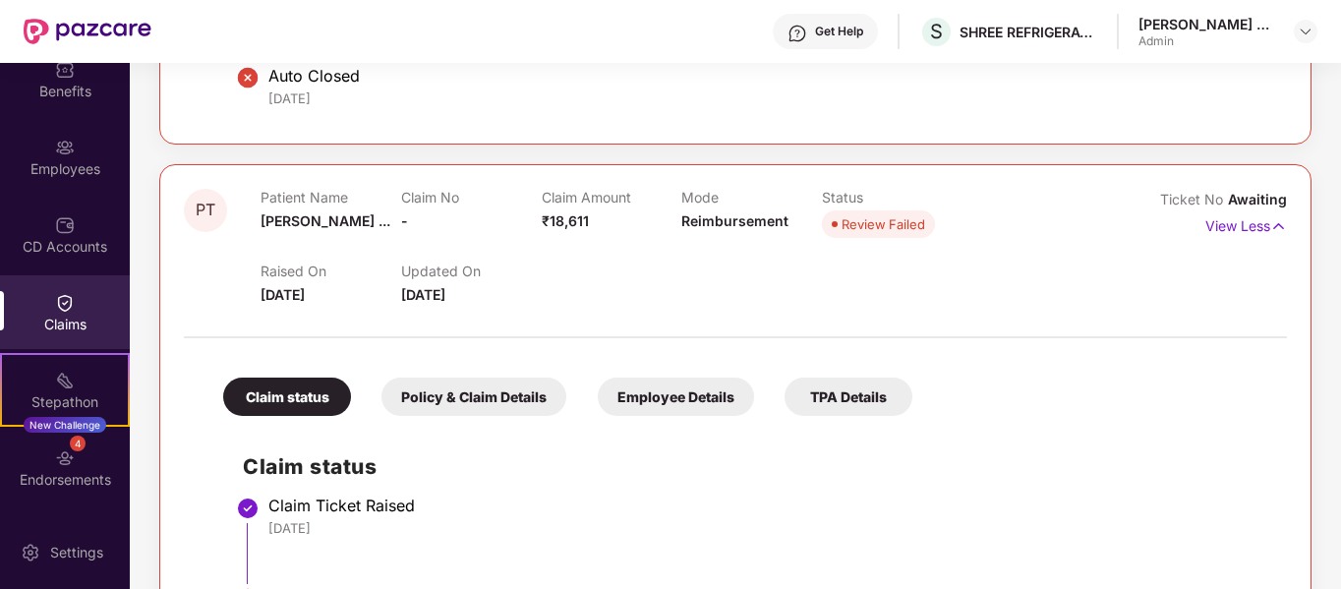
scroll to position [1655, 0]
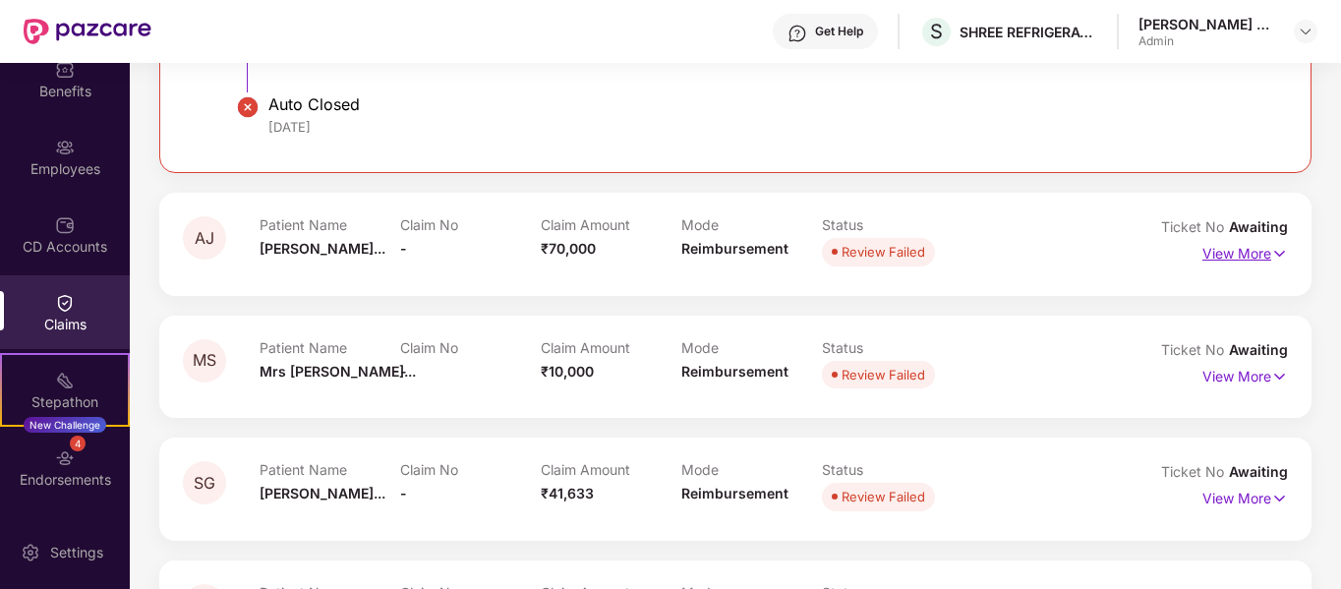
click at [1214, 257] on p "View More" at bounding box center [1245, 251] width 86 height 27
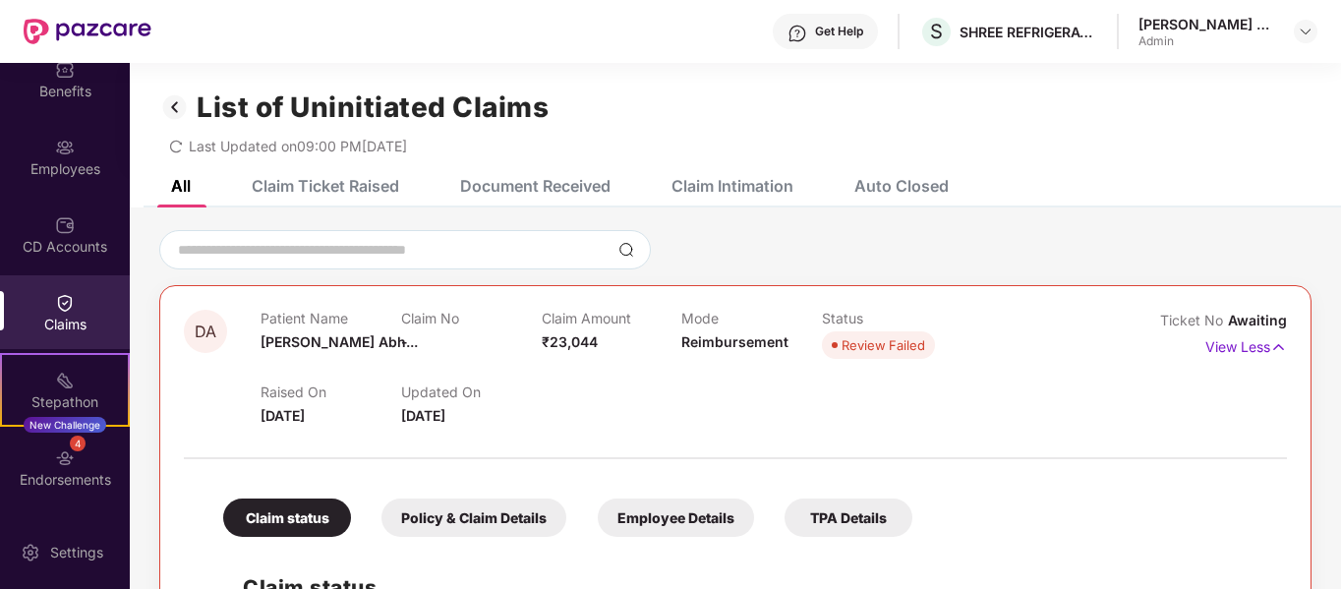
scroll to position [0, 0]
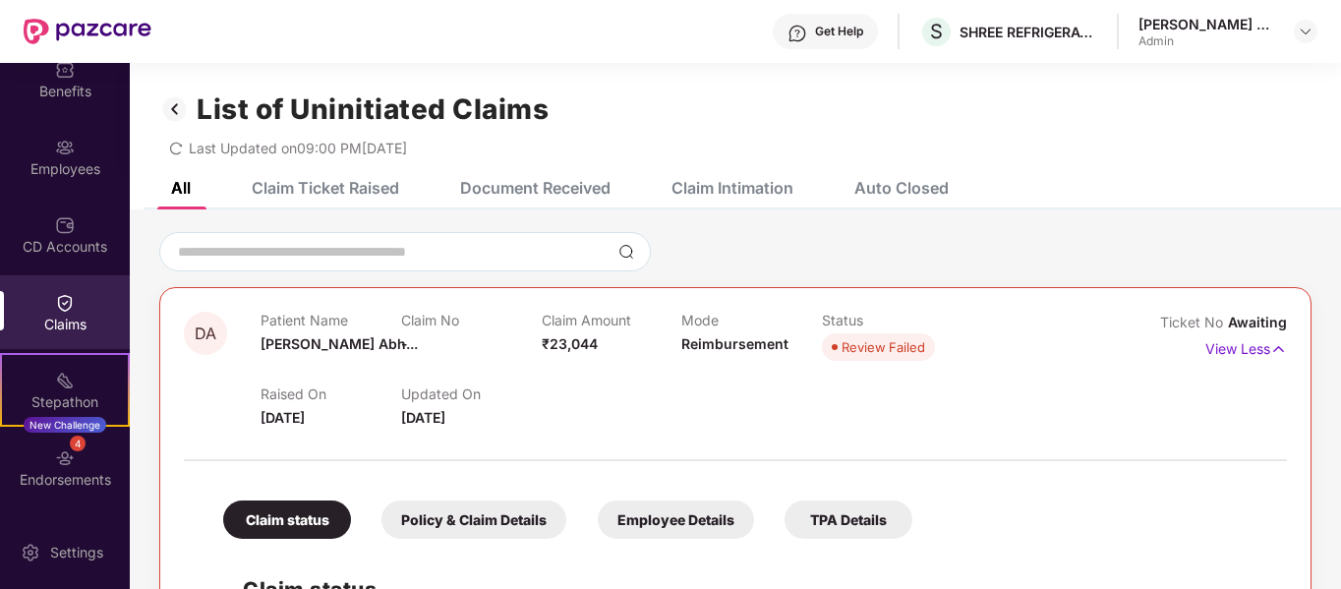
click at [311, 192] on div "Claim Ticket Raised" at bounding box center [325, 188] width 147 height 20
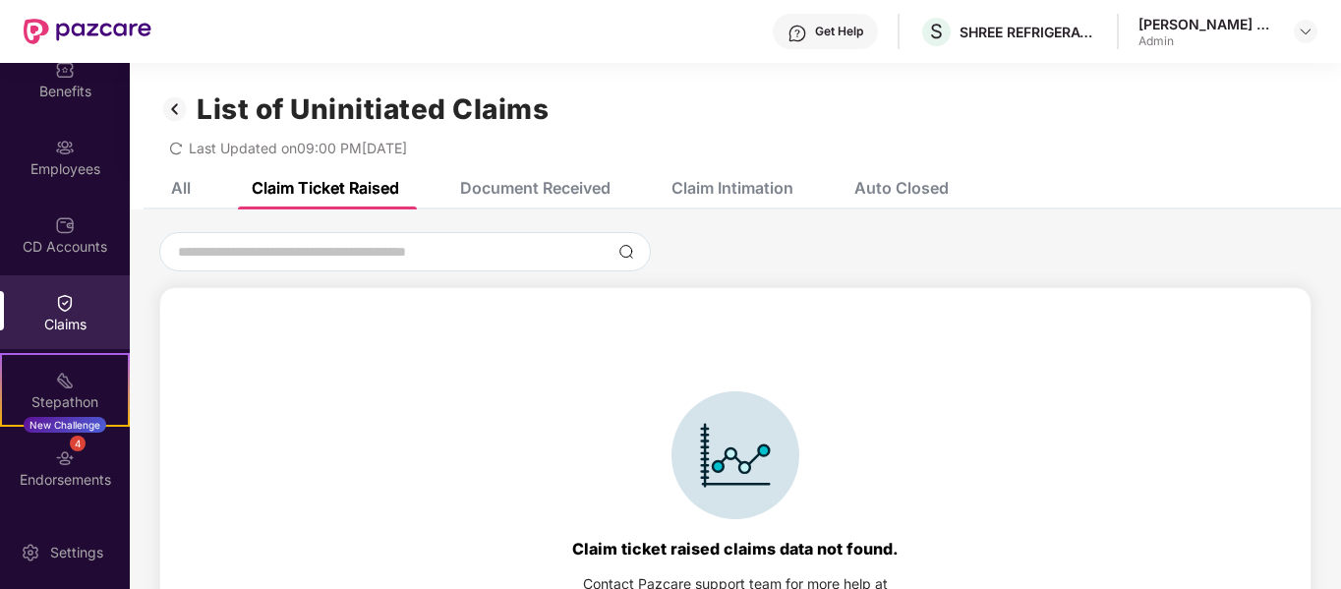
click at [521, 193] on div "Document Received" at bounding box center [535, 188] width 150 height 20
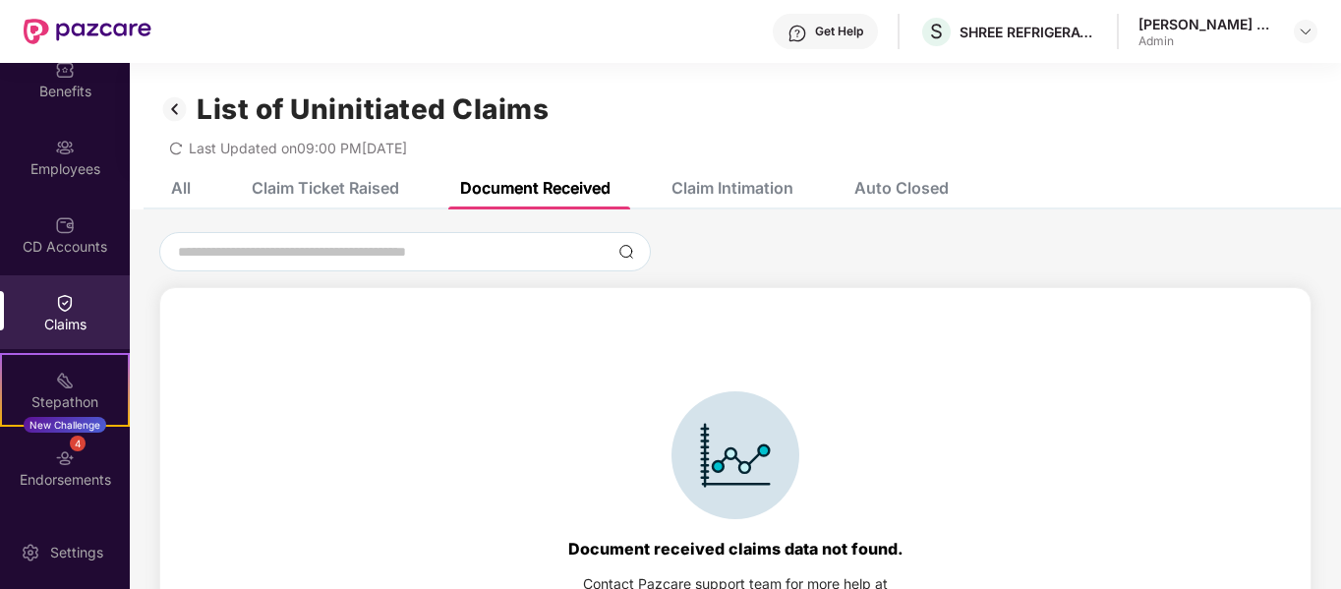
click at [723, 187] on div "Claim Intimation" at bounding box center [732, 188] width 122 height 20
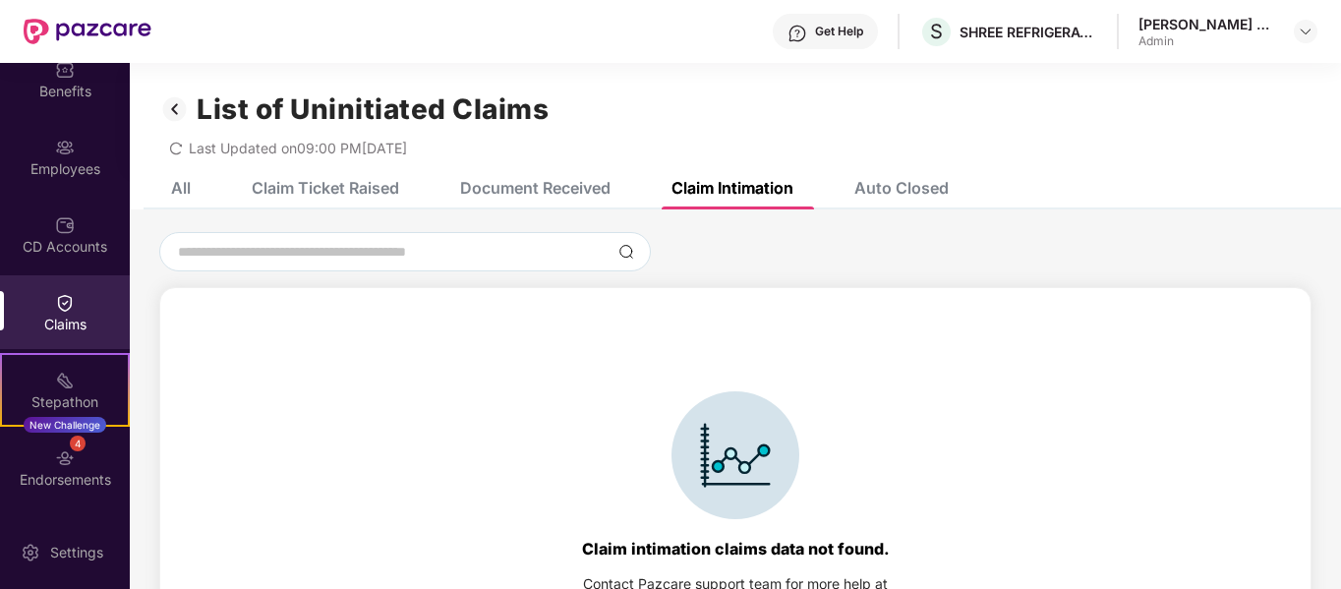
click at [851, 175] on div "Auto Closed" at bounding box center [887, 187] width 124 height 43
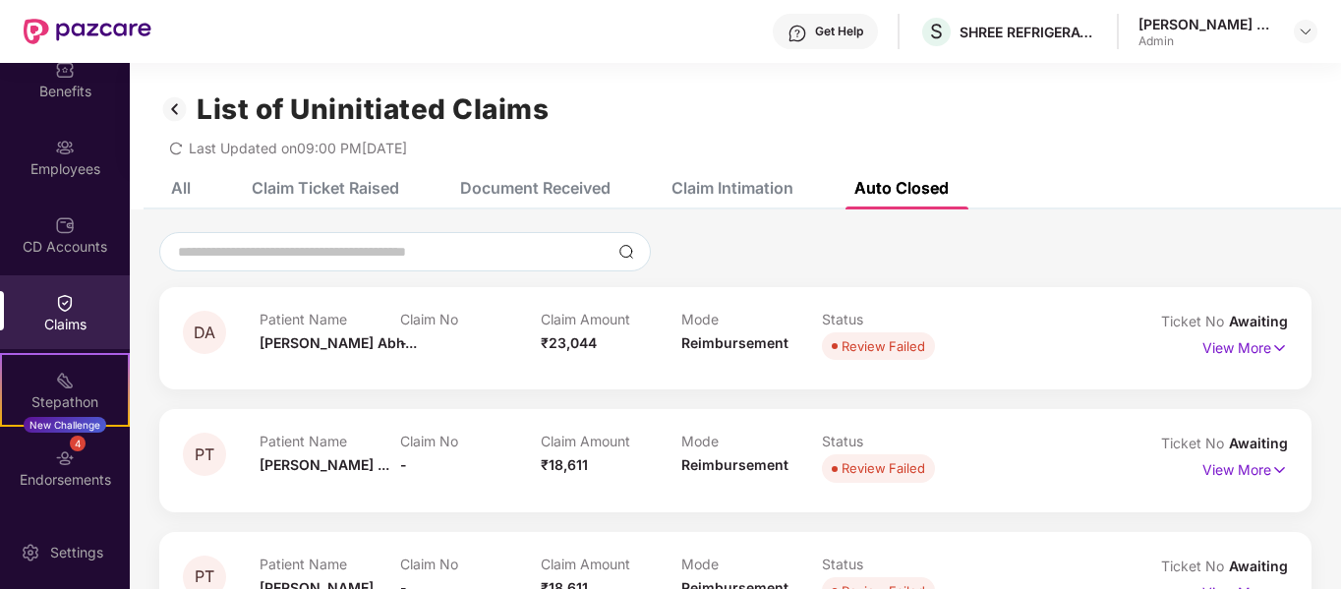
click at [876, 180] on div "Auto Closed" at bounding box center [901, 188] width 94 height 20
click at [68, 233] on img at bounding box center [65, 225] width 20 height 20
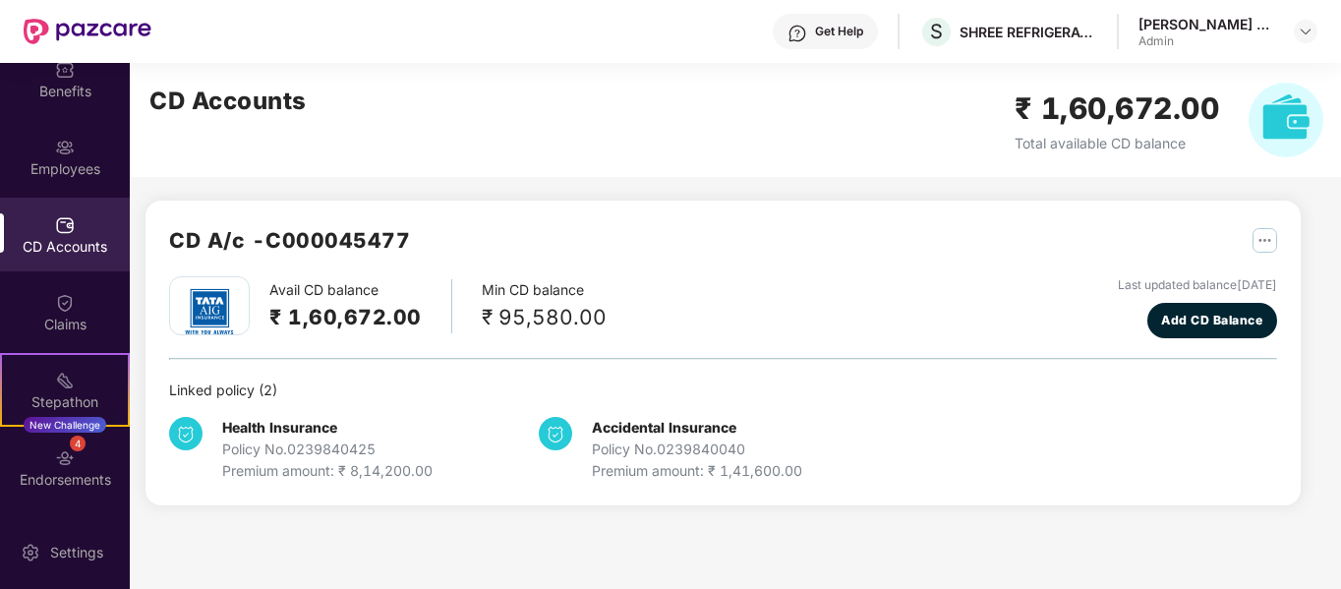
click at [728, 487] on div "CD A/c - C000045477 Avail CD balance ₹ 1,60,672.00 Min CD balance ₹ 95,580.00 L…" at bounding box center [722, 353] width 1155 height 305
click at [728, 483] on div "CD A/c - C000045477 Avail CD balance ₹ 1,60,672.00 Min CD balance ₹ 95,580.00 L…" at bounding box center [722, 353] width 1155 height 305
click at [593, 330] on div "₹ 95,580.00" at bounding box center [544, 317] width 125 height 32
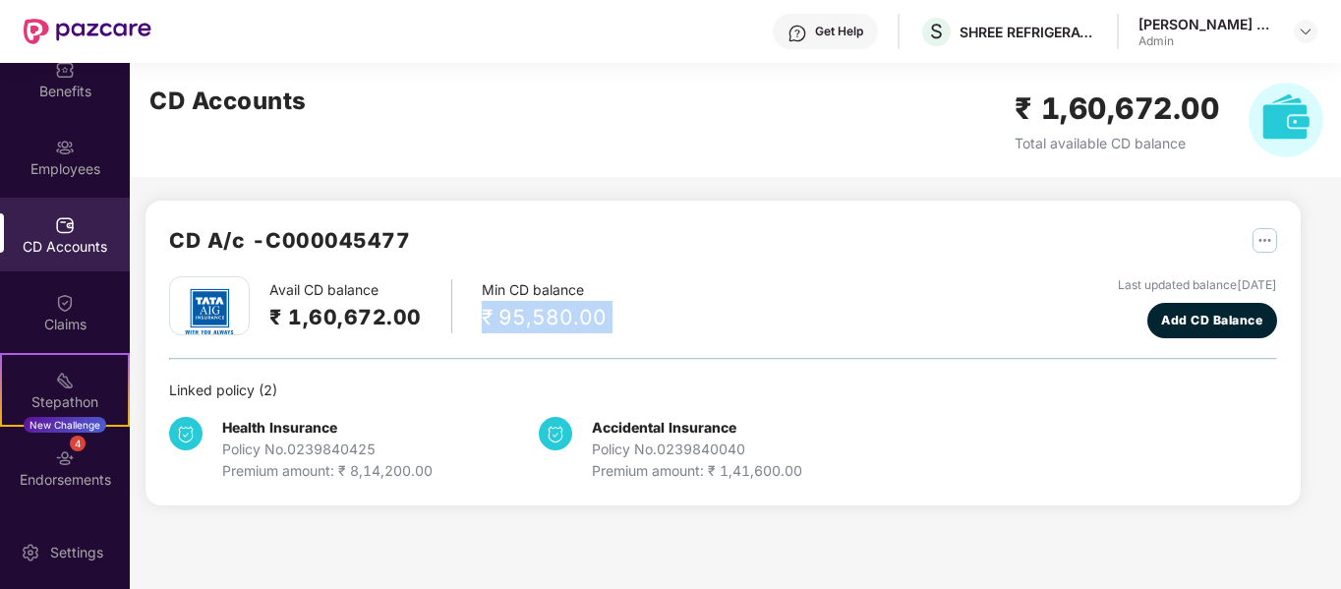
click at [593, 330] on div "₹ 95,580.00" at bounding box center [544, 317] width 125 height 32
